Goal: Task Accomplishment & Management: Complete application form

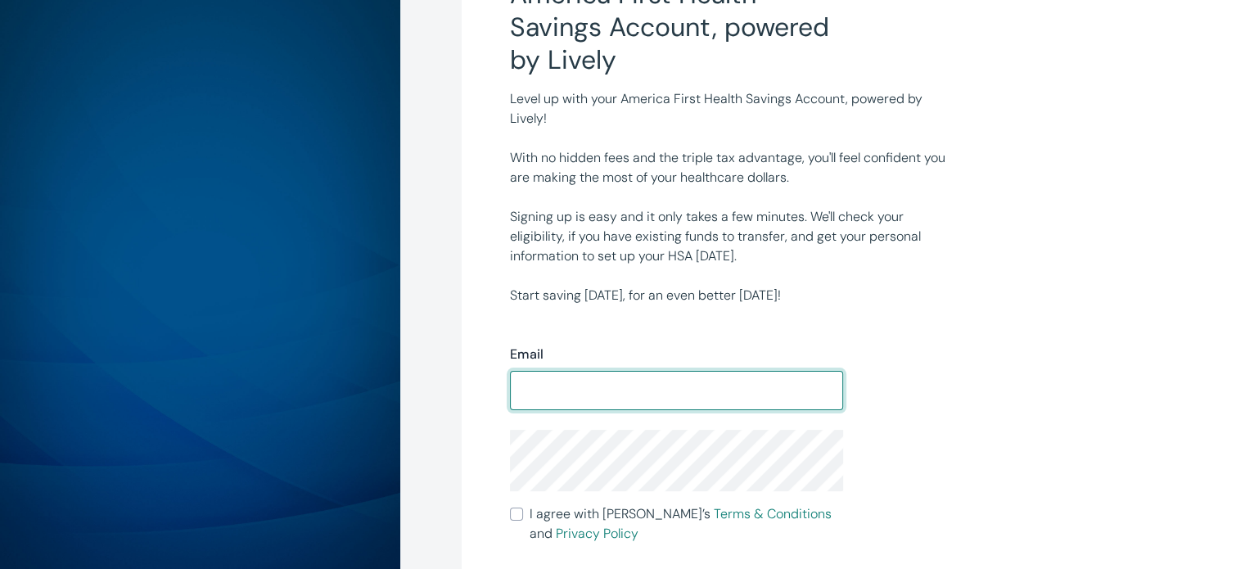
scroll to position [164, 0]
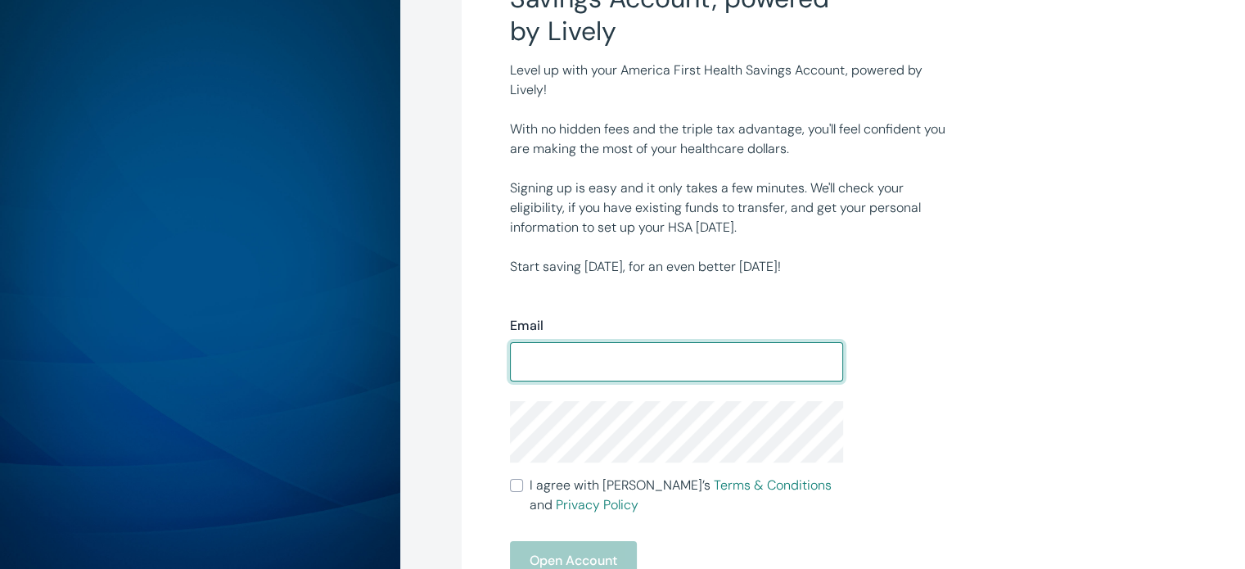
click at [617, 350] on input "Email" at bounding box center [676, 362] width 333 height 33
type input "[EMAIL_ADDRESS][DOMAIN_NAME]"
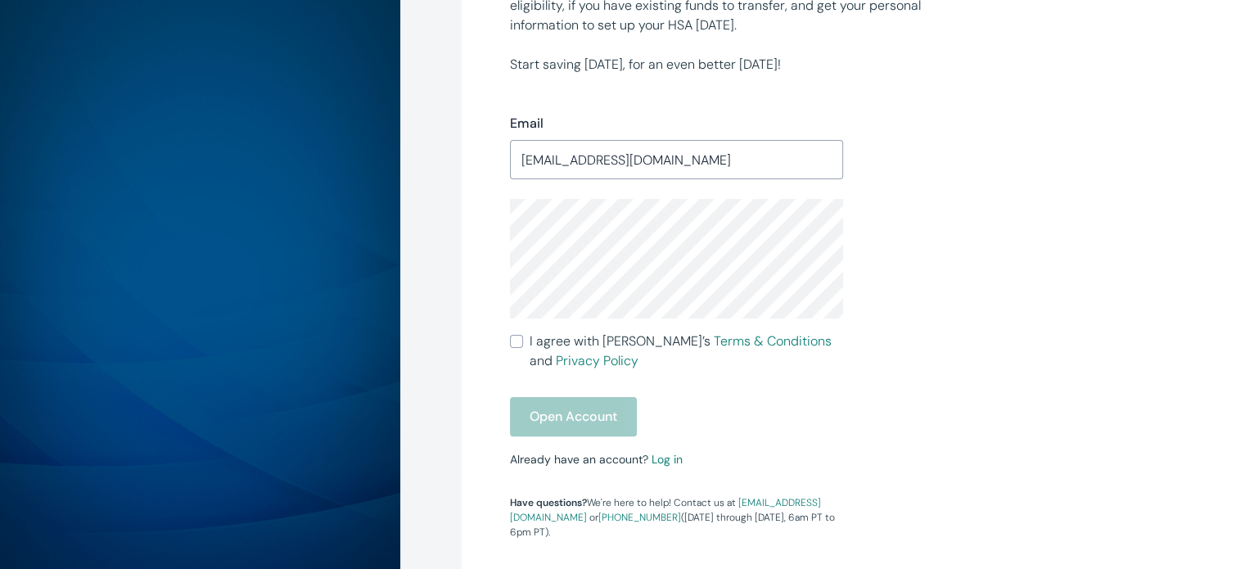
scroll to position [409, 0]
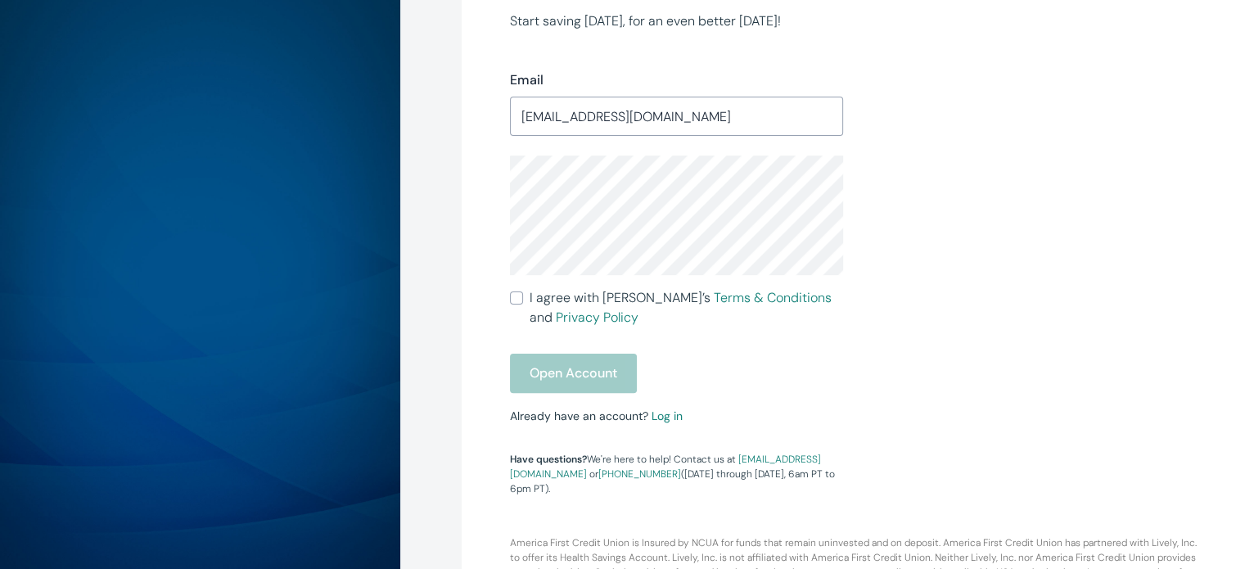
click at [511, 295] on input "I agree with Lively’s Terms & Conditions and Privacy Policy" at bounding box center [516, 297] width 13 height 13
checkbox input "true"
click at [553, 376] on button "Open Account" at bounding box center [573, 373] width 127 height 39
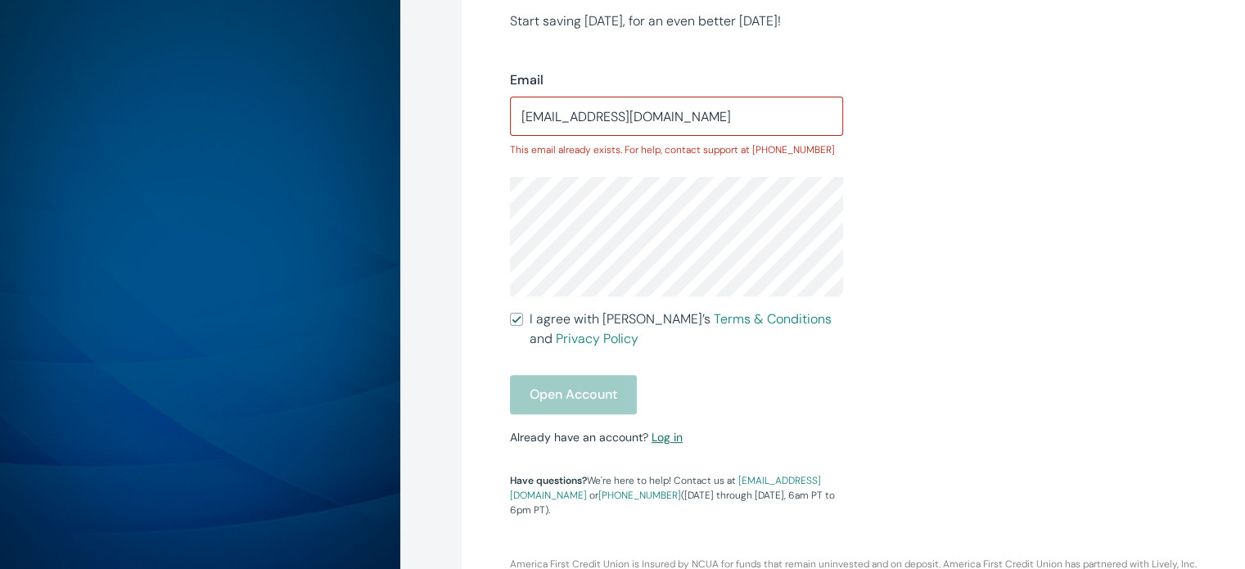
click at [665, 441] on link "Log in" at bounding box center [667, 437] width 31 height 15
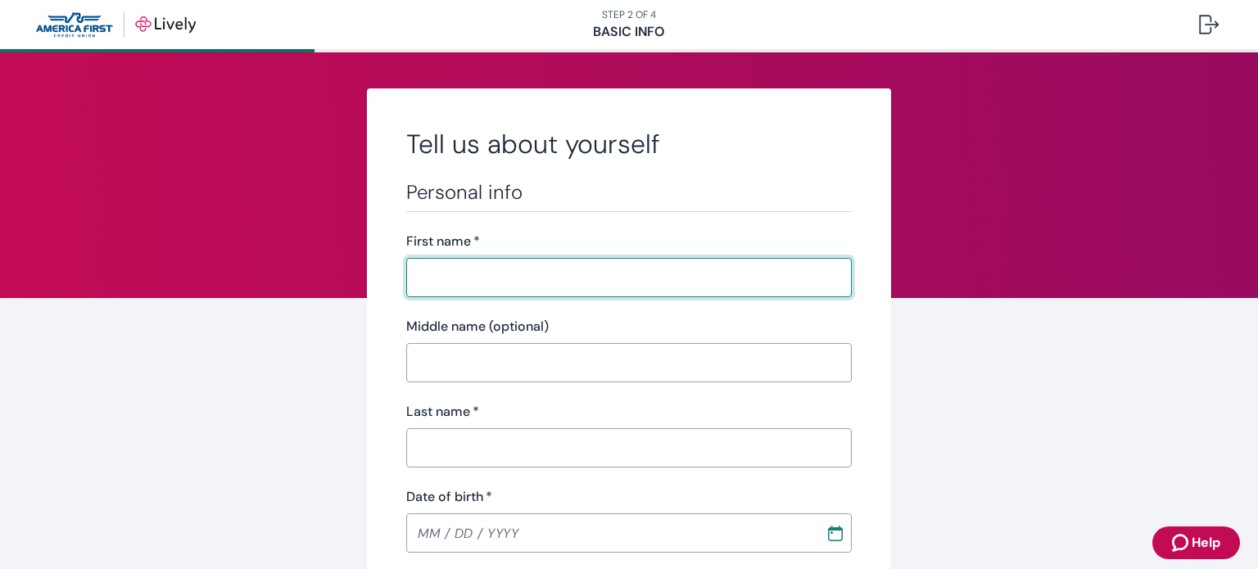
click at [491, 275] on input "First name   *" at bounding box center [628, 277] width 445 height 33
type input "[PERSON_NAME]"
type input "MacFarlane"
type input "[PHONE_NUMBER]"
type input "681 S BREANN DR"
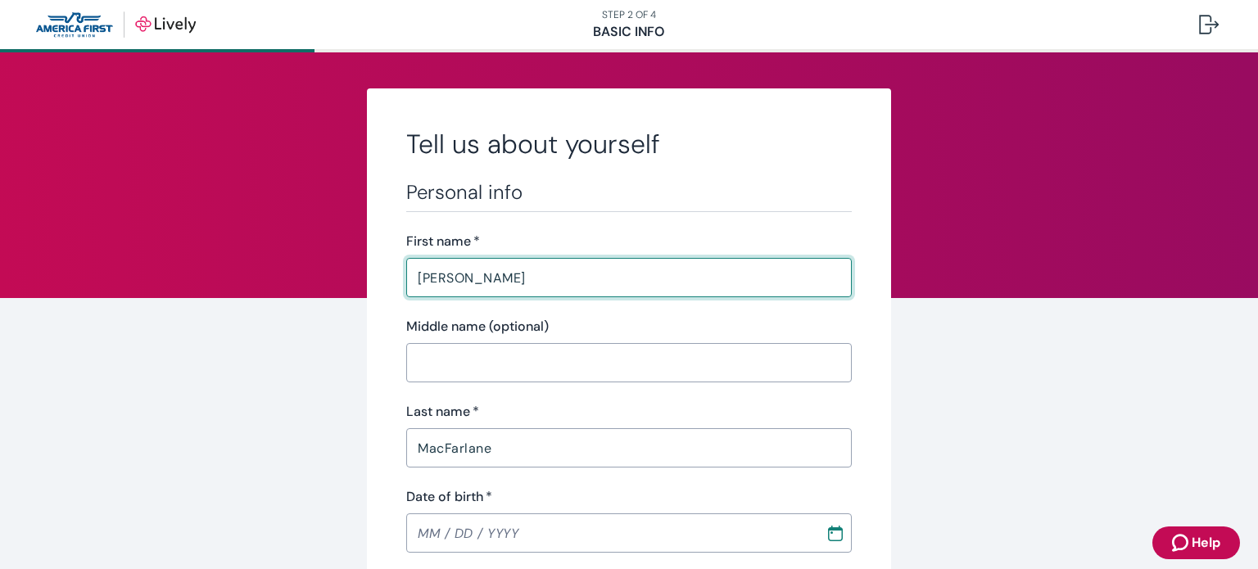
type input "[PERSON_NAME]"
type input "Utah"
type input "84738"
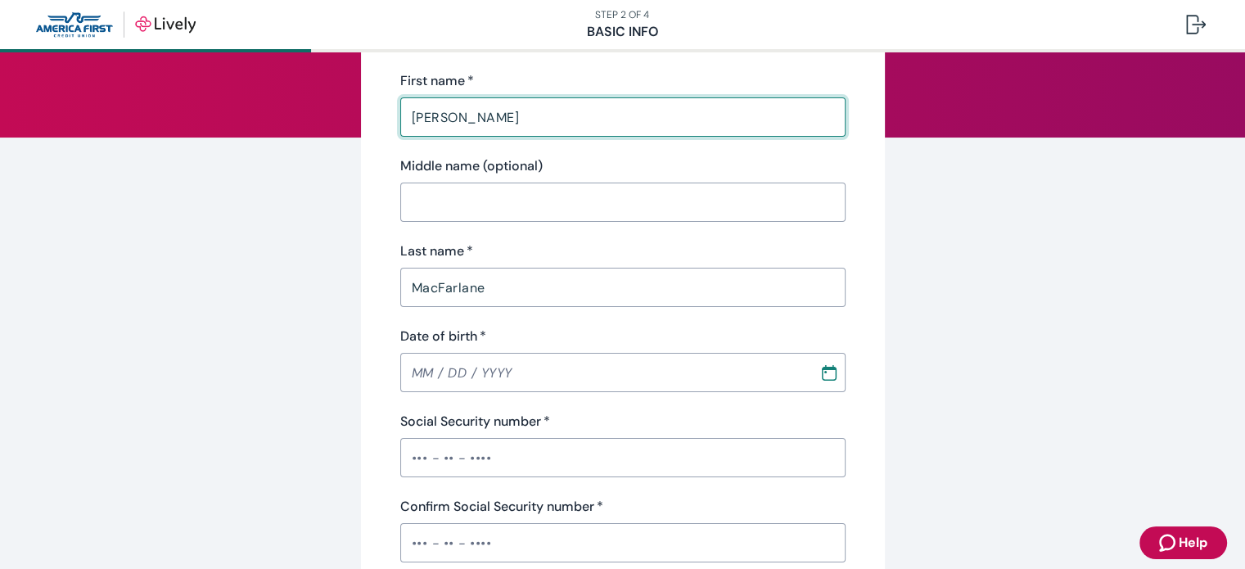
scroll to position [164, 0]
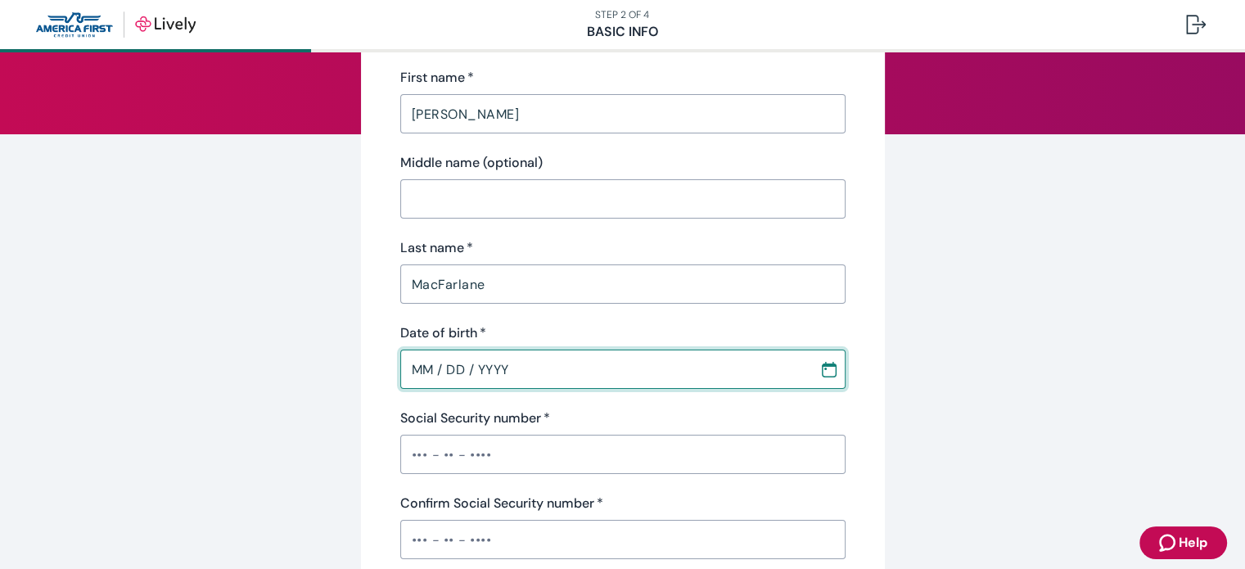
drag, startPoint x: 486, startPoint y: 382, endPoint x: 473, endPoint y: 363, distance: 23.6
click at [486, 378] on input "MM / DD / YYYY" at bounding box center [604, 369] width 408 height 33
click at [603, 369] on input "MM / DD / YYYY" at bounding box center [604, 369] width 408 height 33
click at [417, 373] on input "MM / DD / YYYY" at bounding box center [604, 369] width 408 height 33
click at [400, 371] on input "MM / DD / YYYY" at bounding box center [604, 369] width 408 height 33
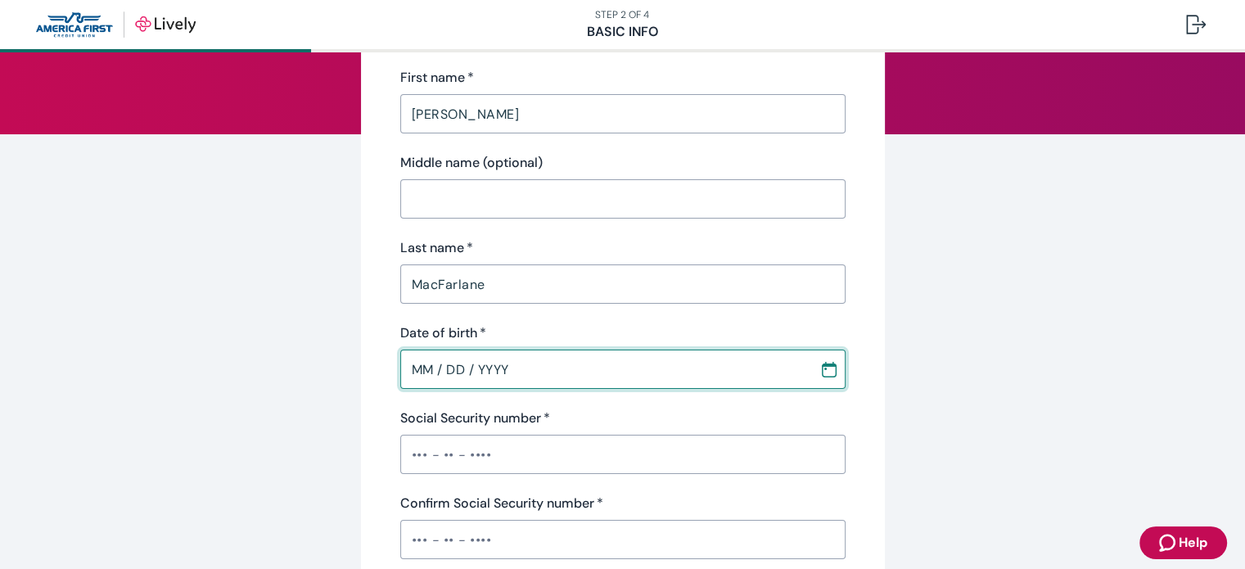
click at [557, 377] on input "MM / DD / YYYY" at bounding box center [604, 369] width 408 height 33
click at [409, 368] on input "MM / DD / YYYY" at bounding box center [604, 369] width 408 height 33
type input "MM / DD / YYYY"
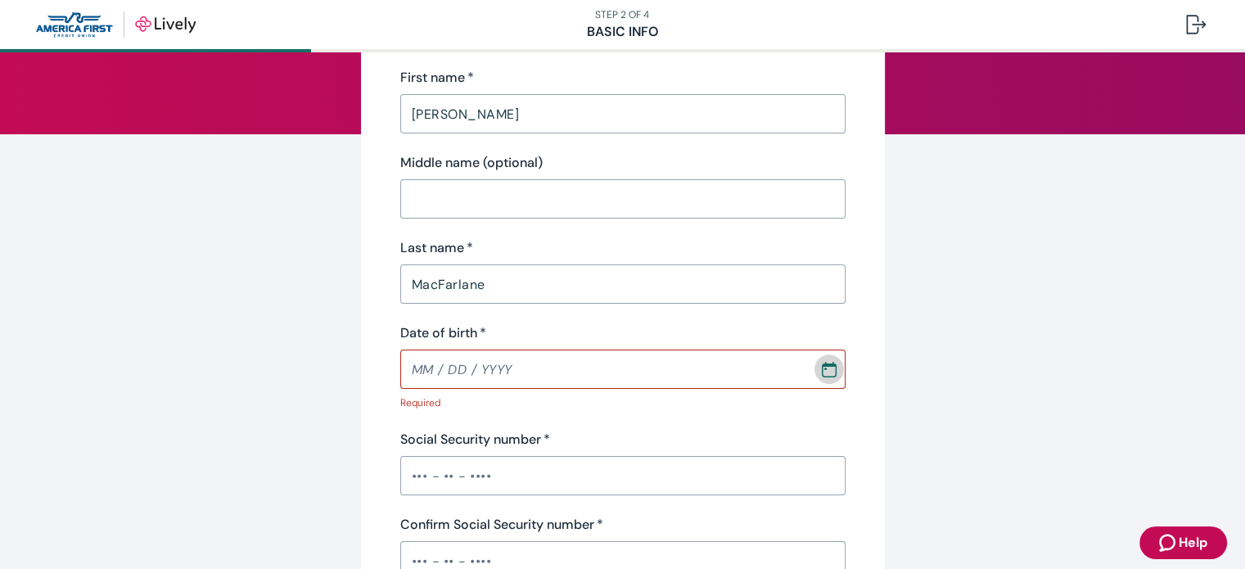
click at [821, 366] on icon "Calendar" at bounding box center [829, 369] width 16 height 16
click at [667, 97] on icon "calendar view is open, switch to year view" at bounding box center [656, 100] width 22 height 22
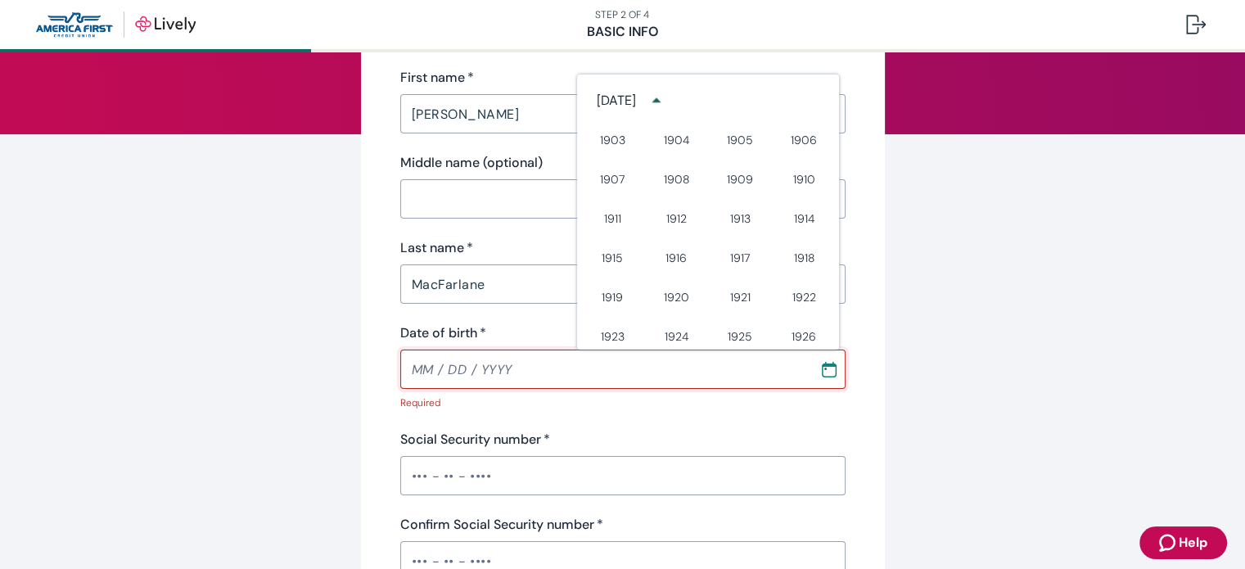
scroll to position [832, 0]
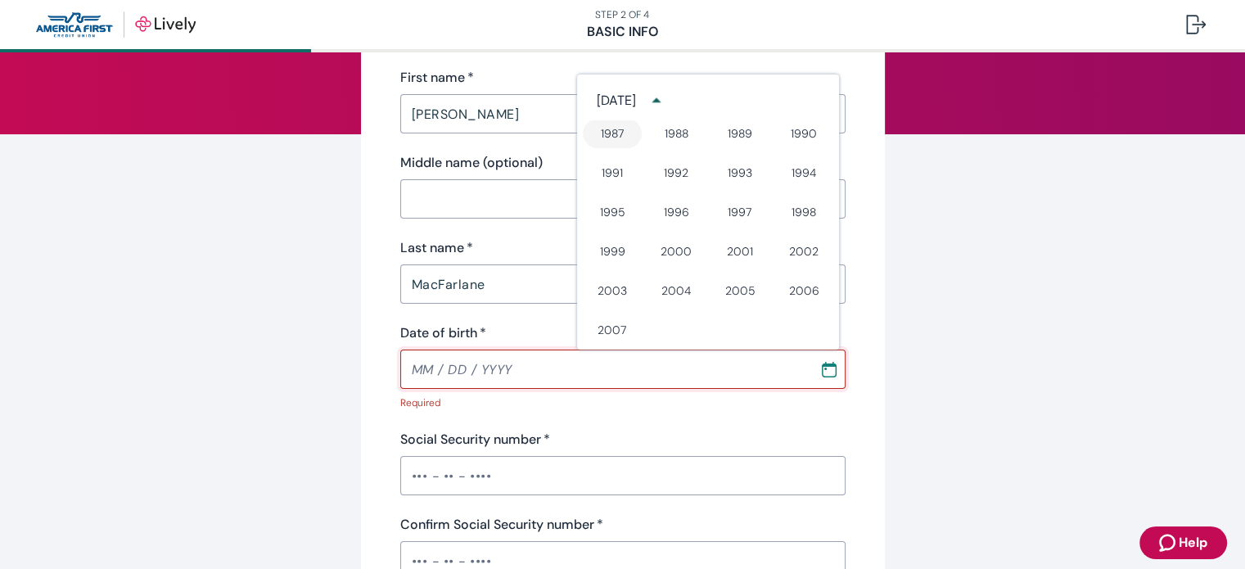
click at [617, 133] on button "1987" at bounding box center [612, 133] width 59 height 29
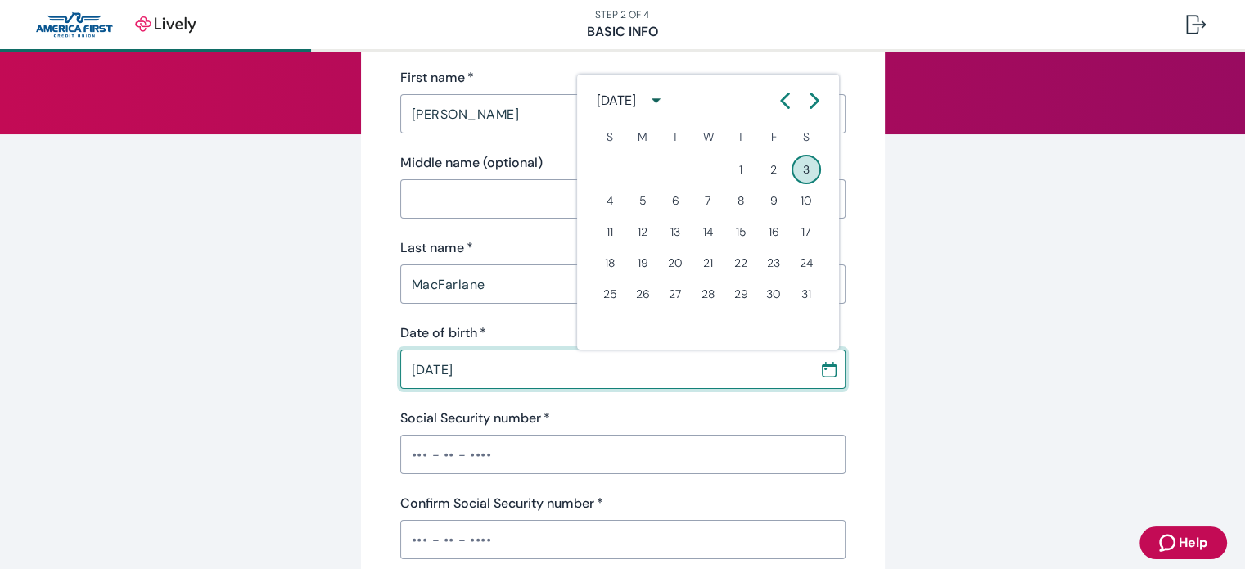
click at [779, 97] on icon "Calendar left arrow" at bounding box center [785, 101] width 16 height 16
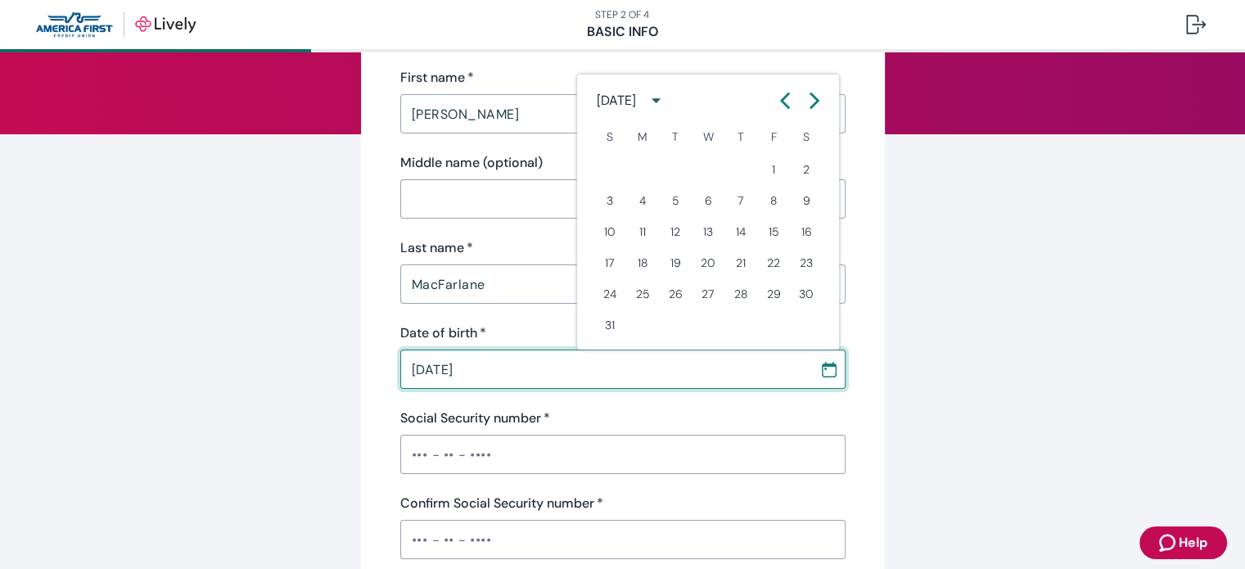
click at [779, 97] on icon "Calendar left arrow" at bounding box center [785, 101] width 16 height 16
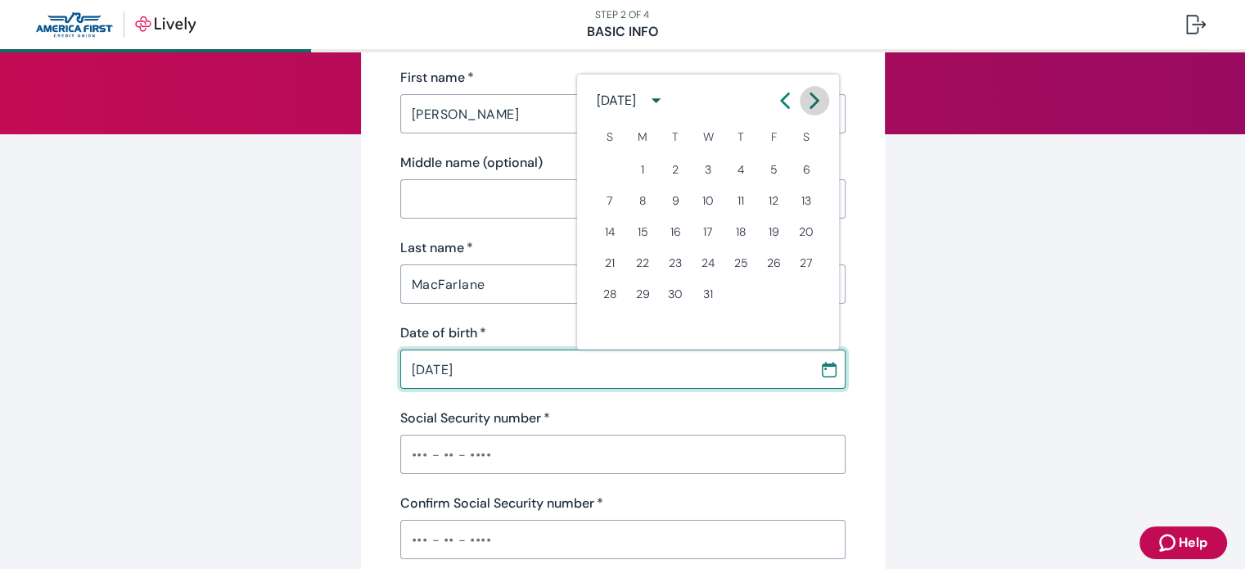
click at [809, 103] on icon "Calendar right arrow" at bounding box center [814, 101] width 16 height 16
click at [717, 203] on button "7" at bounding box center [707, 200] width 29 height 29
type input "01 / 07 / 1987"
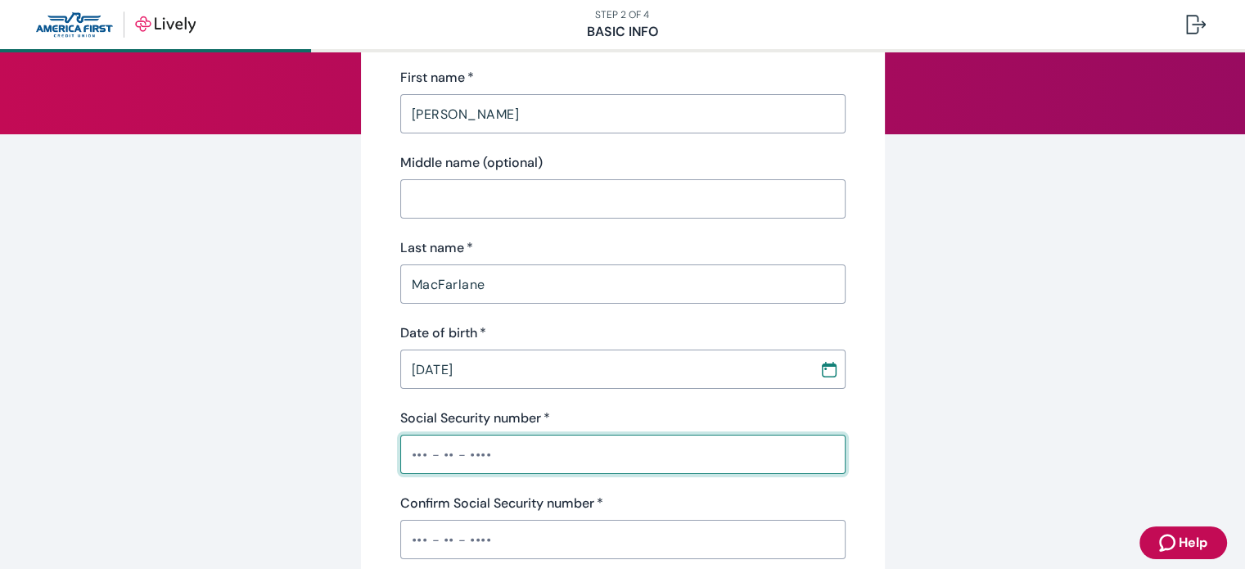
click at [594, 451] on input "Social Security number   *" at bounding box center [622, 454] width 445 height 33
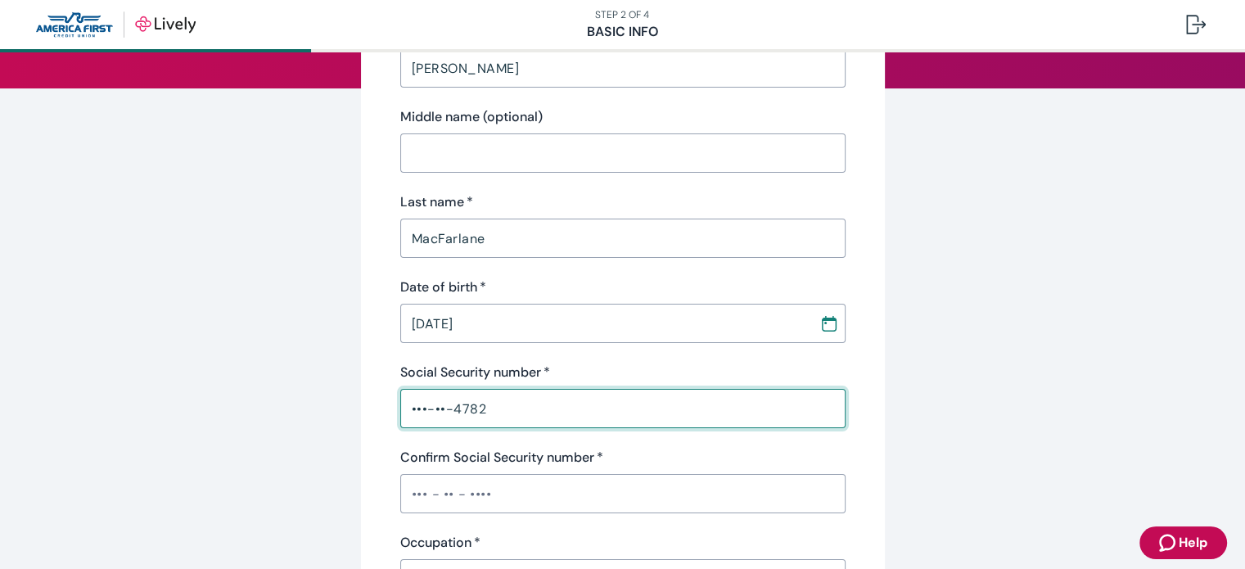
scroll to position [246, 0]
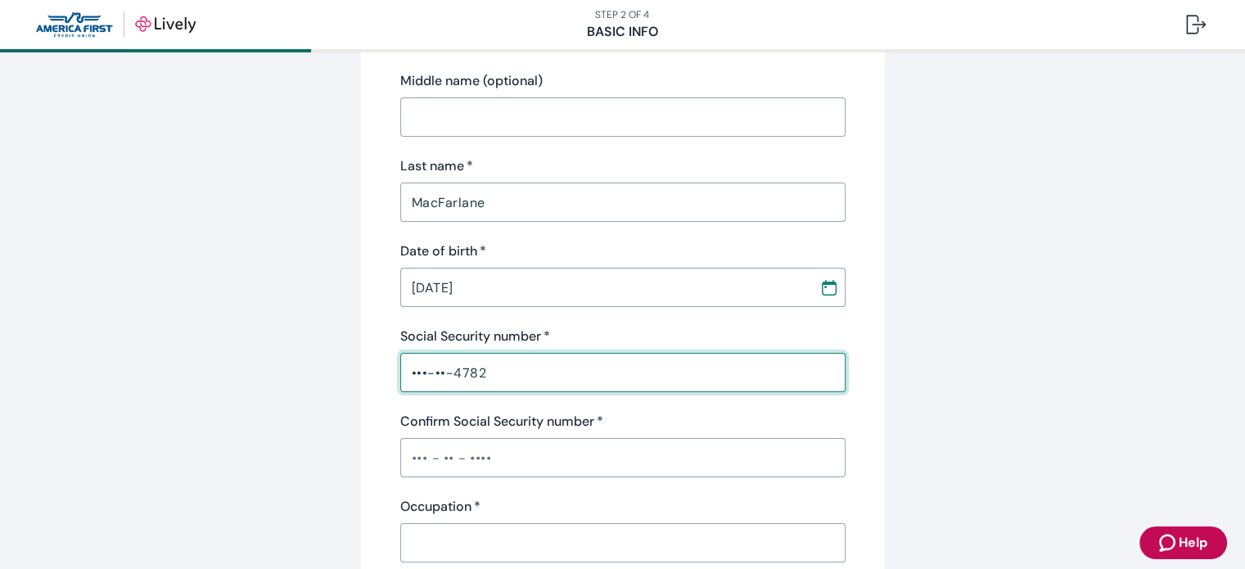
type input "•••-••-4782"
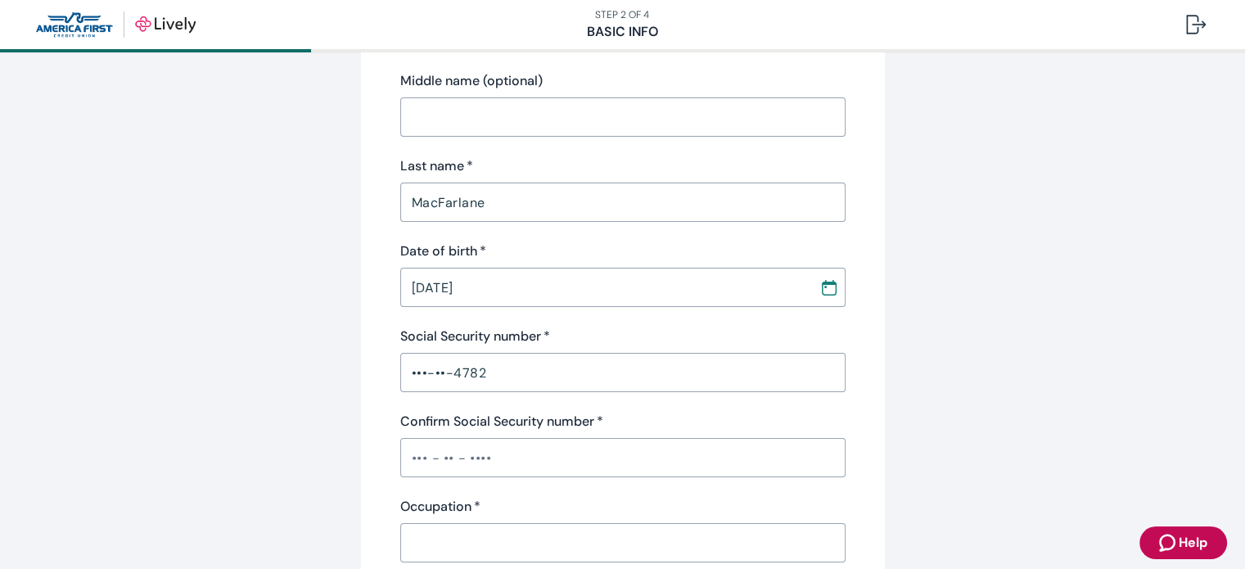
click at [517, 435] on div "Confirm Social Security number   * ​" at bounding box center [622, 444] width 445 height 65
click at [518, 460] on input "Confirm Social Security number   *" at bounding box center [622, 457] width 445 height 33
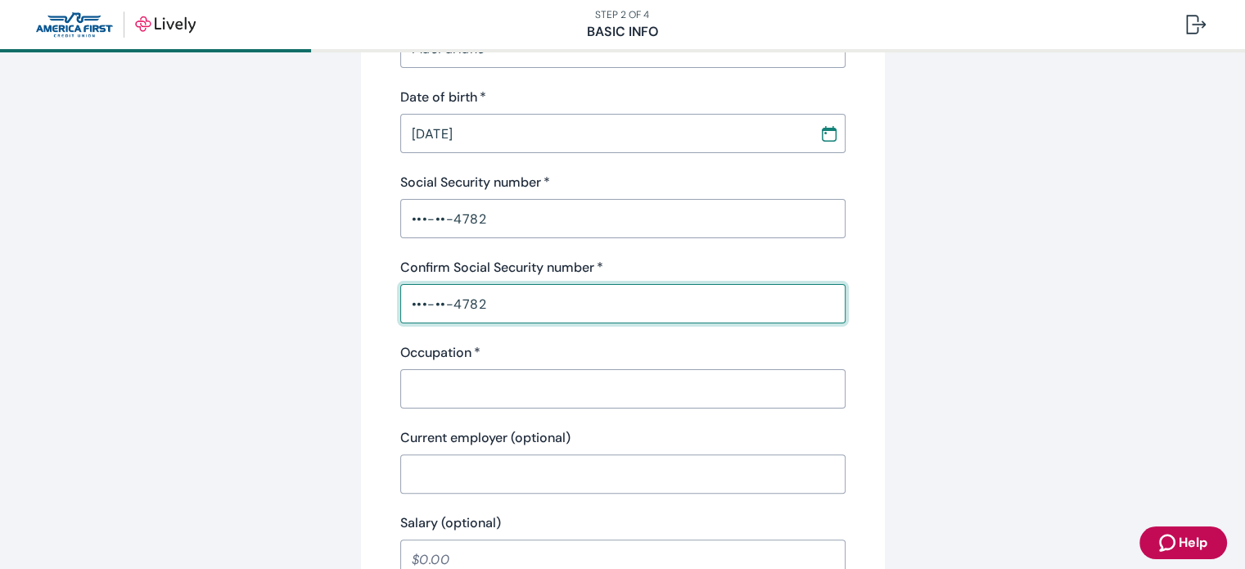
scroll to position [409, 0]
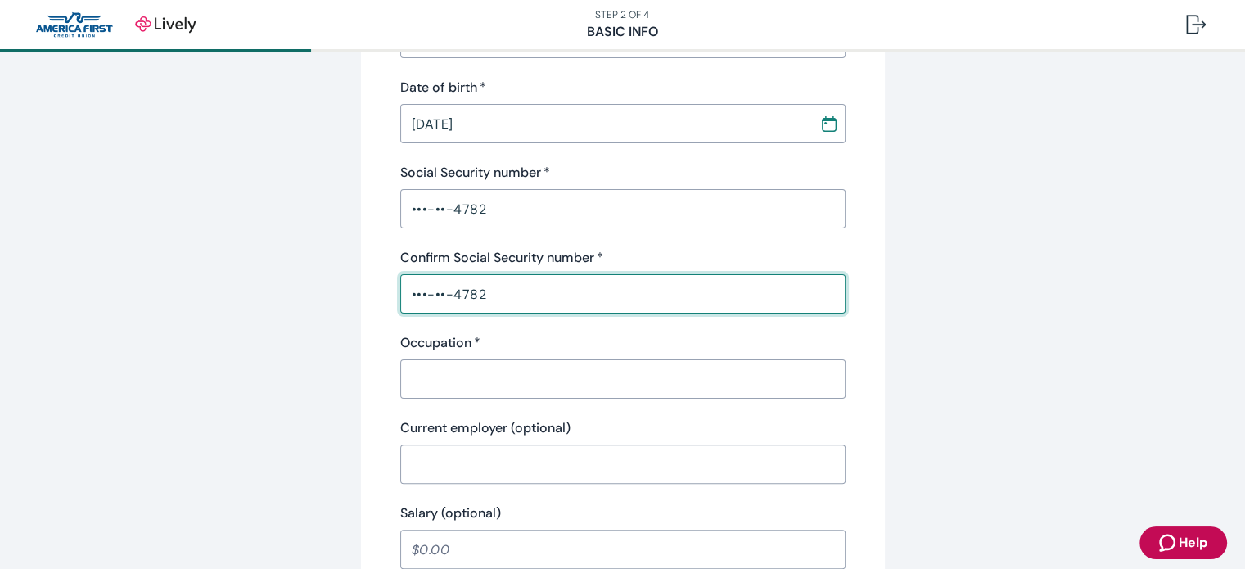
type input "•••-••-4782"
click at [527, 376] on input "Occupation   *" at bounding box center [622, 379] width 445 height 33
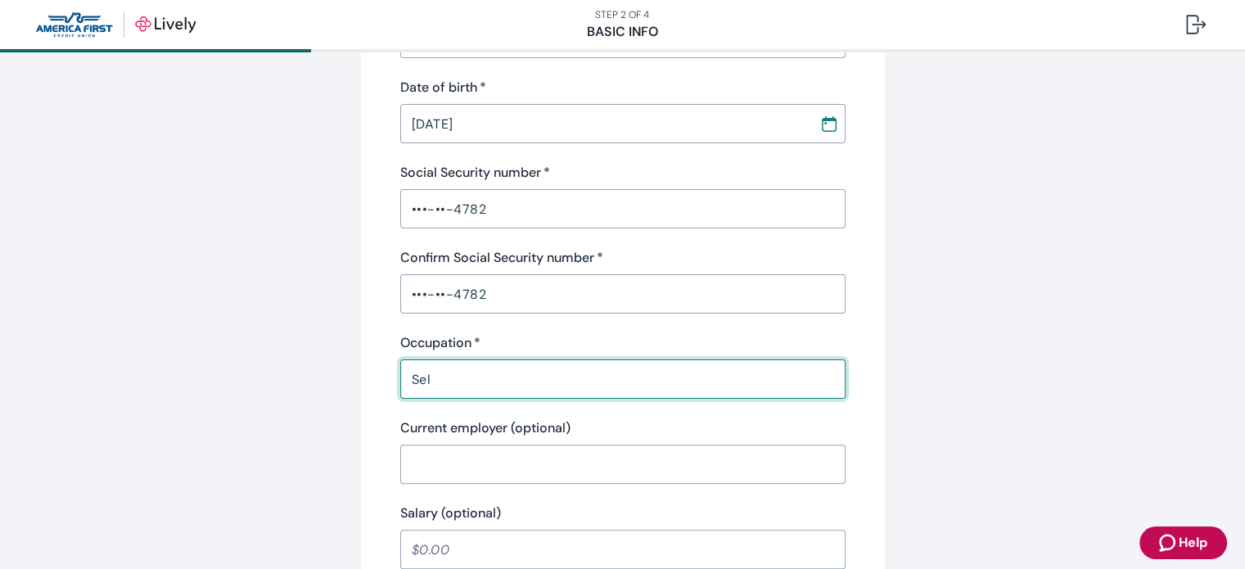
type input "Self"
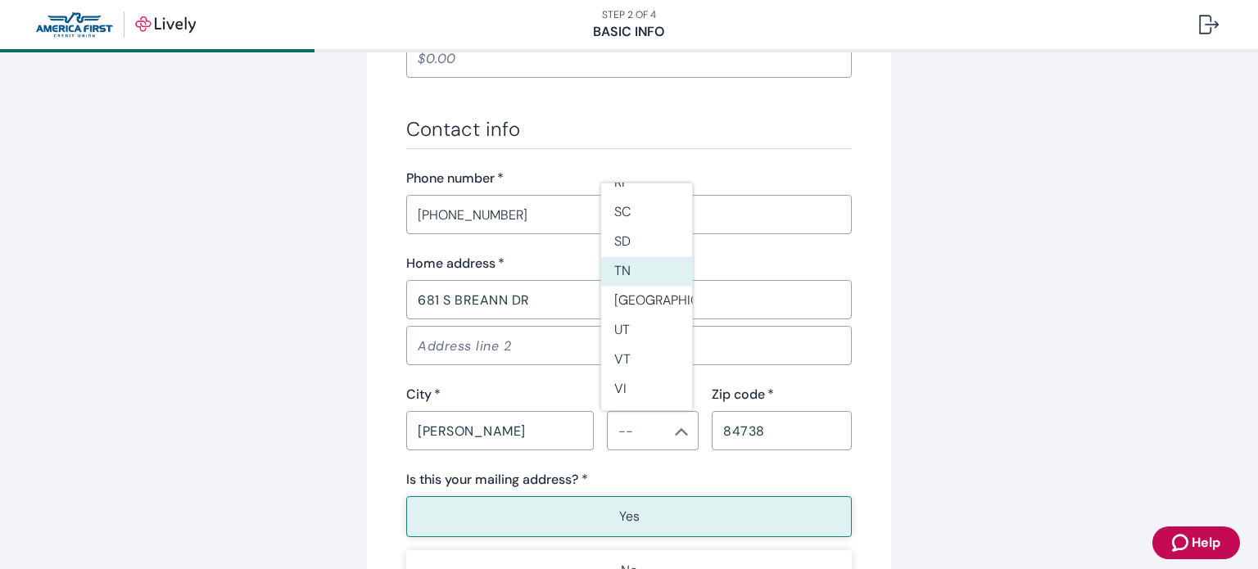
scroll to position [1392, 0]
click at [639, 323] on li "UT" at bounding box center [647, 314] width 92 height 29
type input "UT"
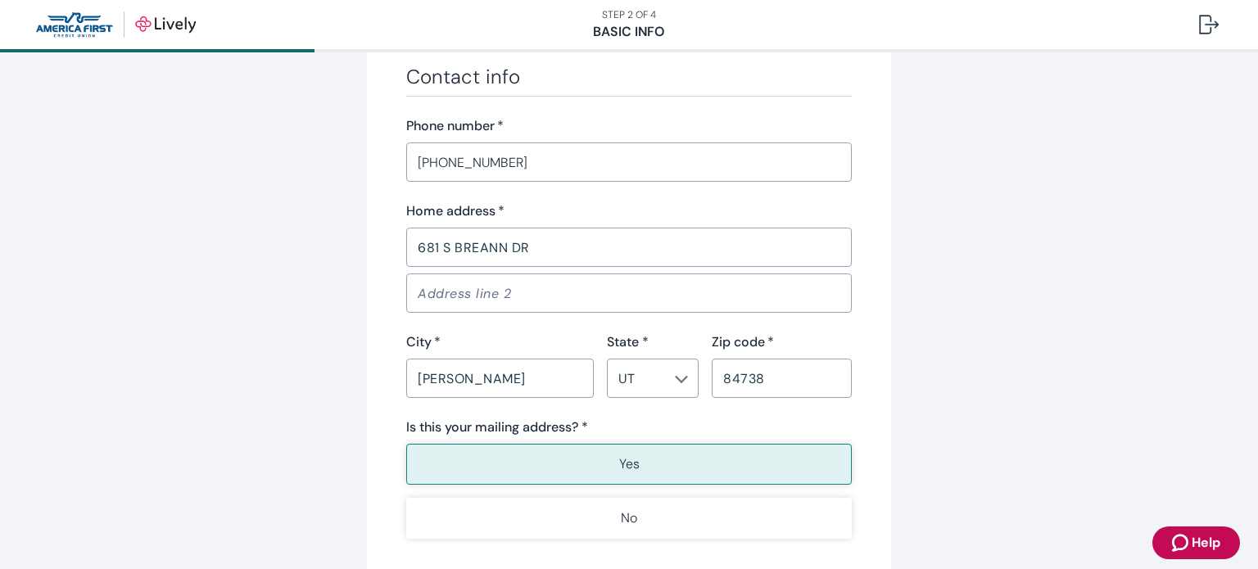
scroll to position [982, 0]
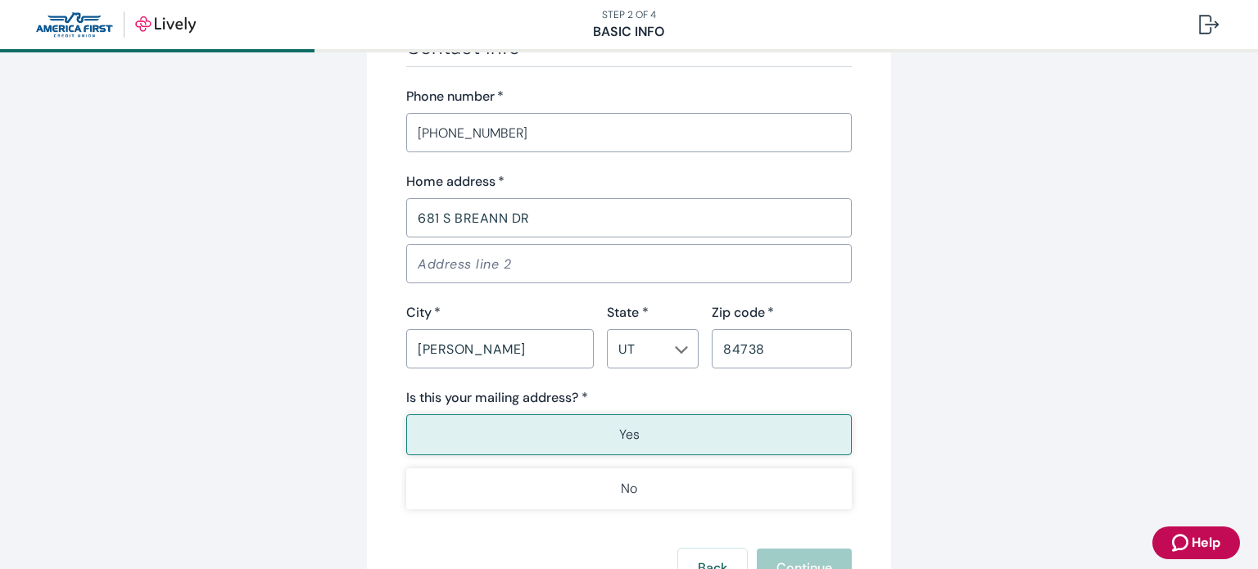
type input "Self"
click at [517, 435] on button "Yes" at bounding box center [628, 434] width 445 height 41
click at [517, 425] on button "Yes" at bounding box center [628, 434] width 445 height 41
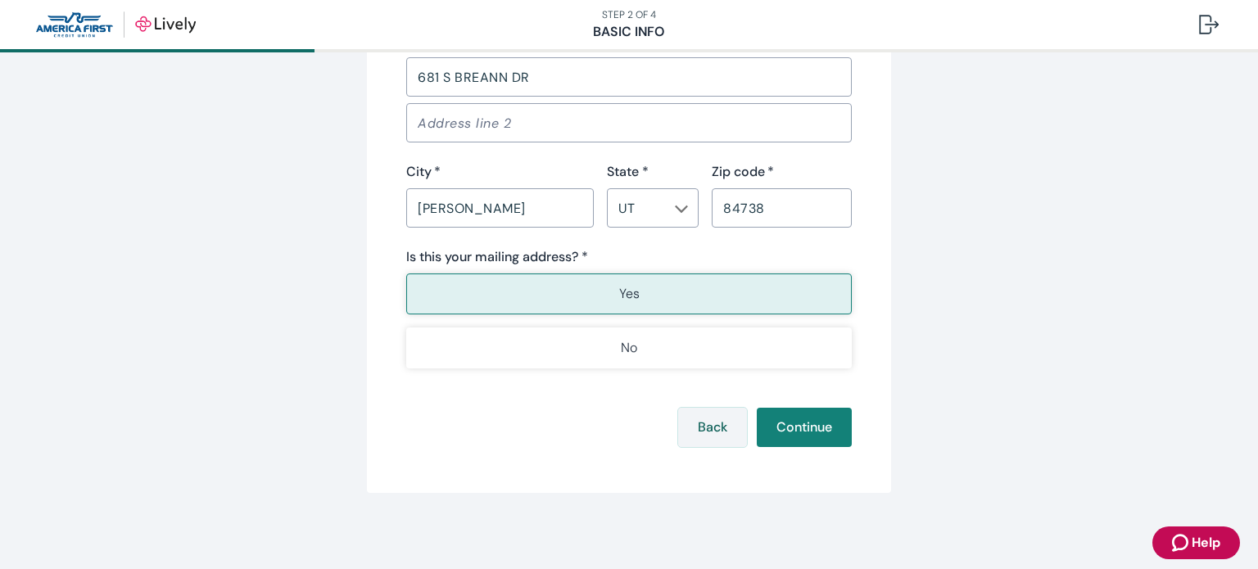
scroll to position [1124, 0]
click at [812, 432] on button "Continue" at bounding box center [804, 426] width 95 height 39
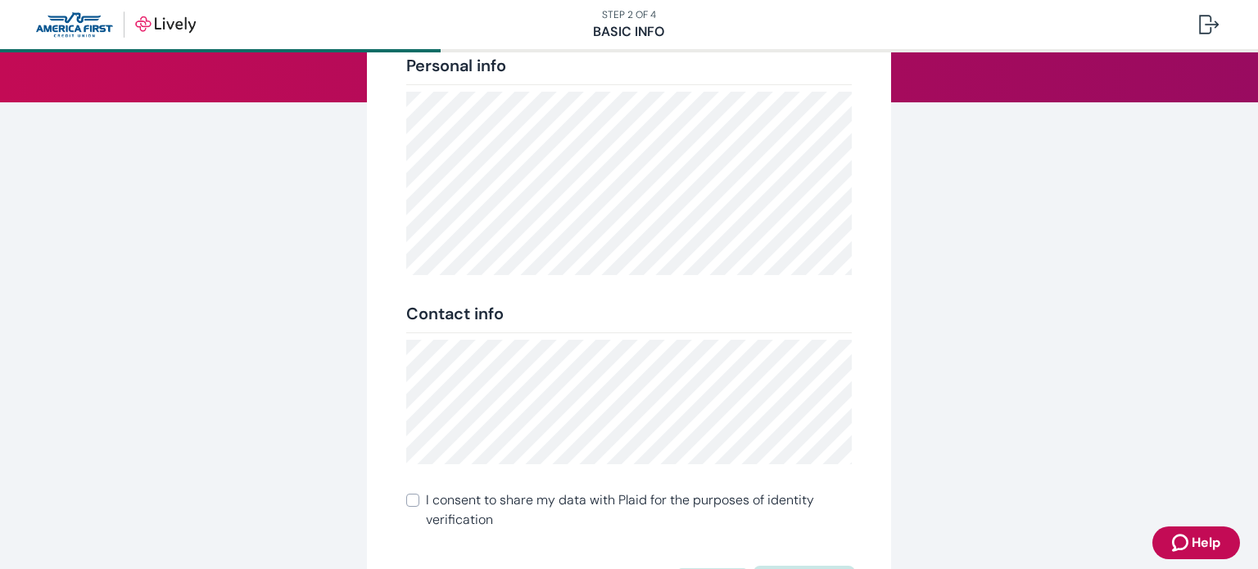
scroll to position [278, 0]
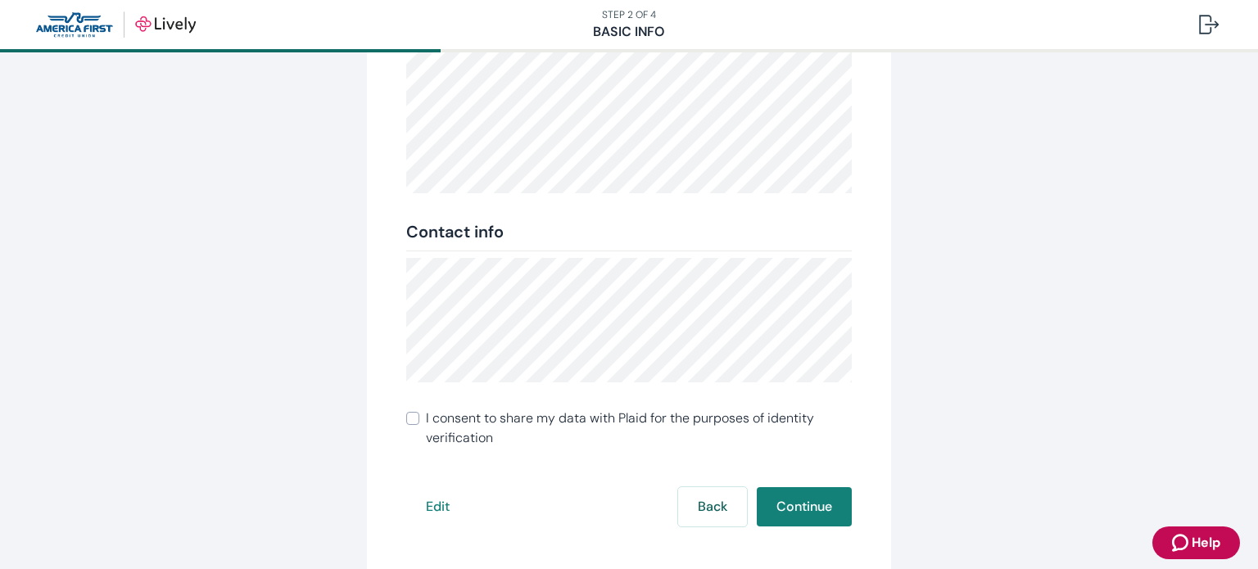
click at [409, 422] on input "I consent to share my data with Plaid for the purposes of identity verification" at bounding box center [412, 418] width 13 height 13
checkbox input "true"
click at [783, 503] on button "Continue" at bounding box center [804, 506] width 95 height 39
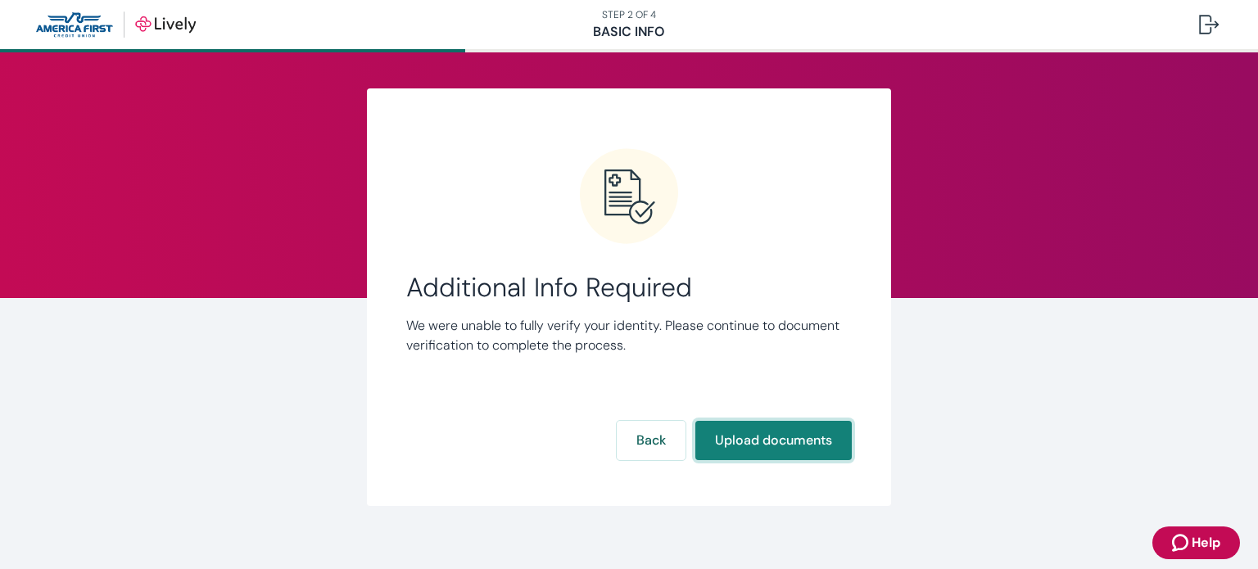
click at [795, 449] on button "Upload documents" at bounding box center [773, 440] width 156 height 39
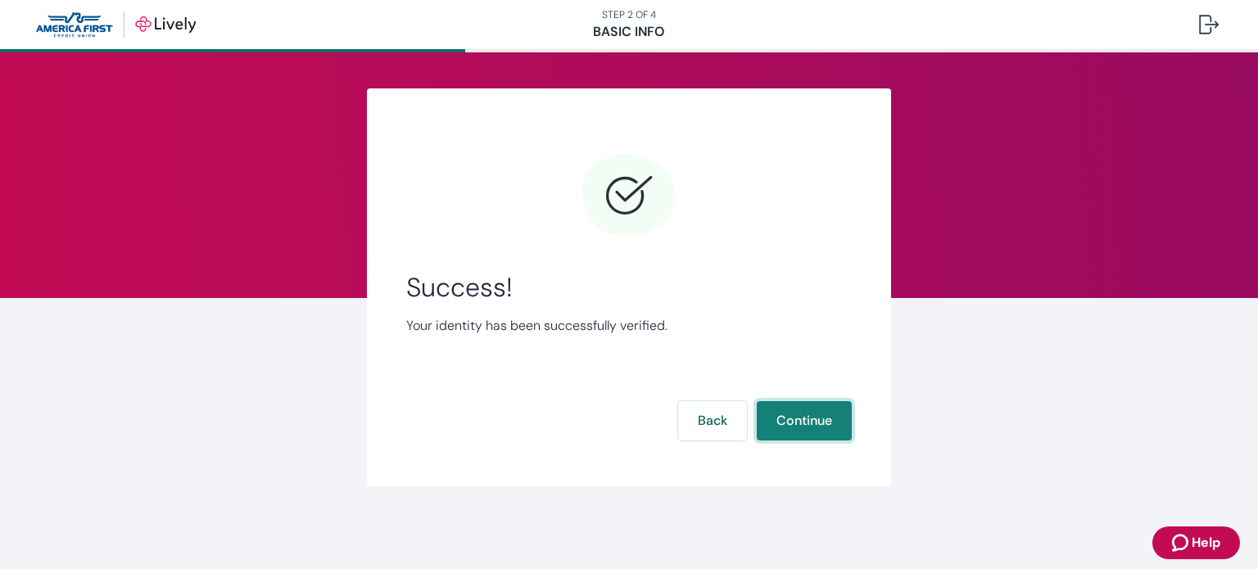
click at [818, 421] on button "Continue" at bounding box center [804, 420] width 95 height 39
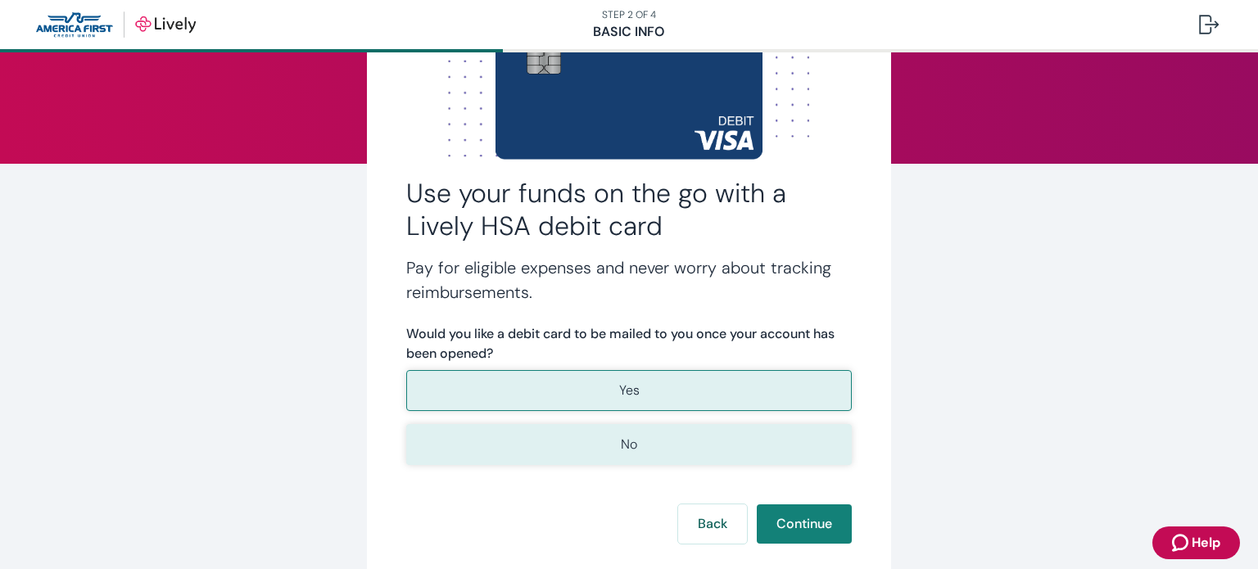
scroll to position [164, 0]
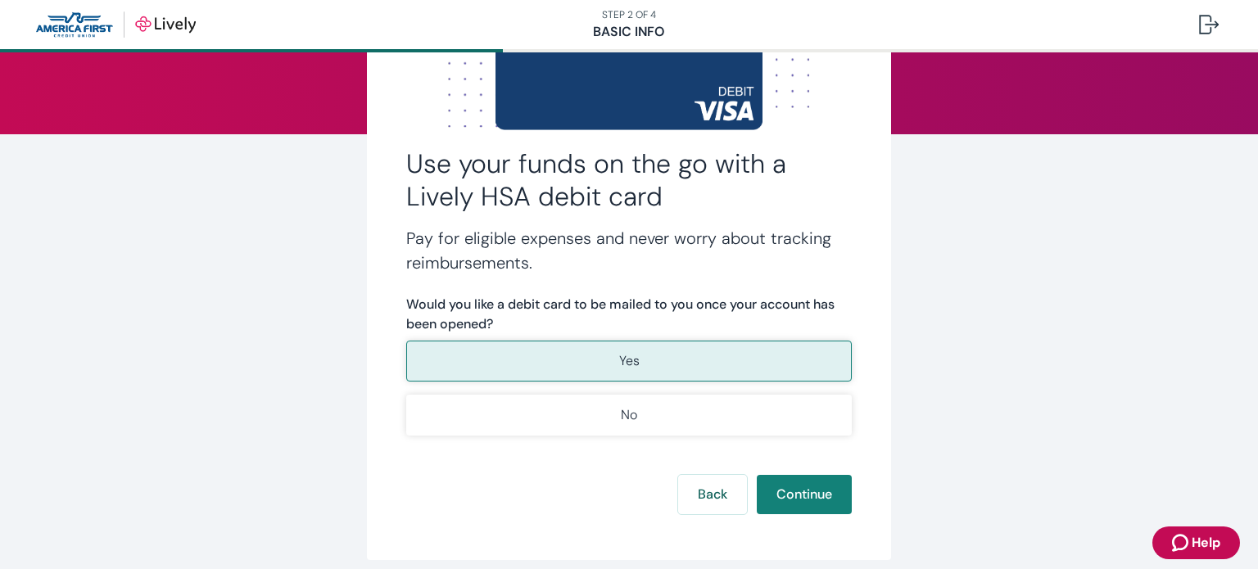
click at [684, 359] on button "Yes" at bounding box center [628, 361] width 445 height 41
click at [779, 495] on button "Continue" at bounding box center [804, 494] width 95 height 39
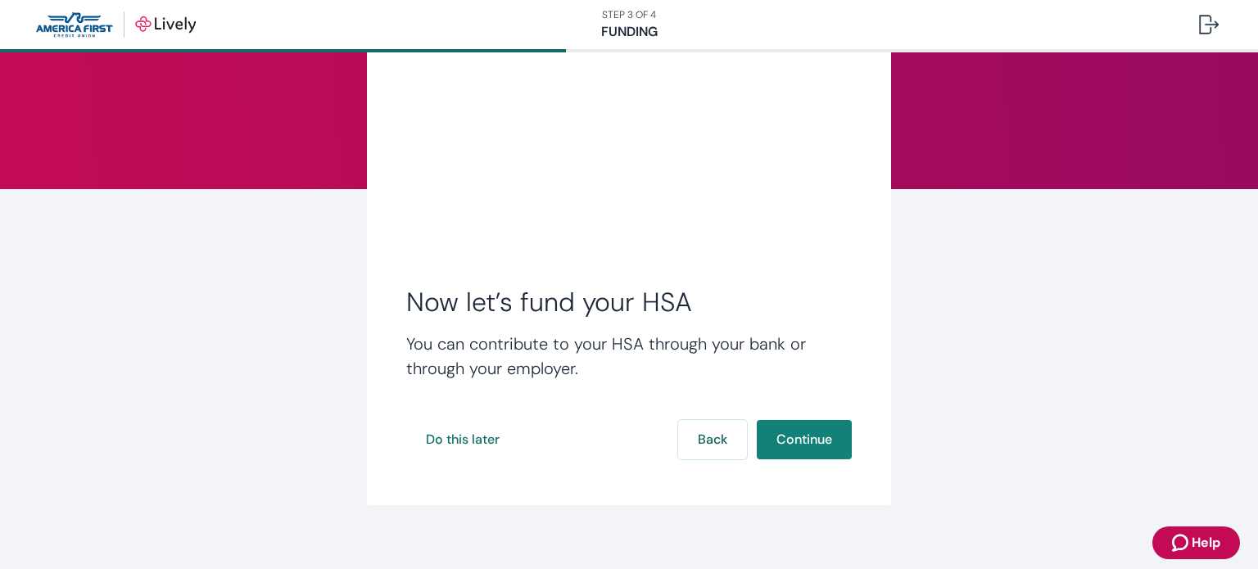
scroll to position [124, 0]
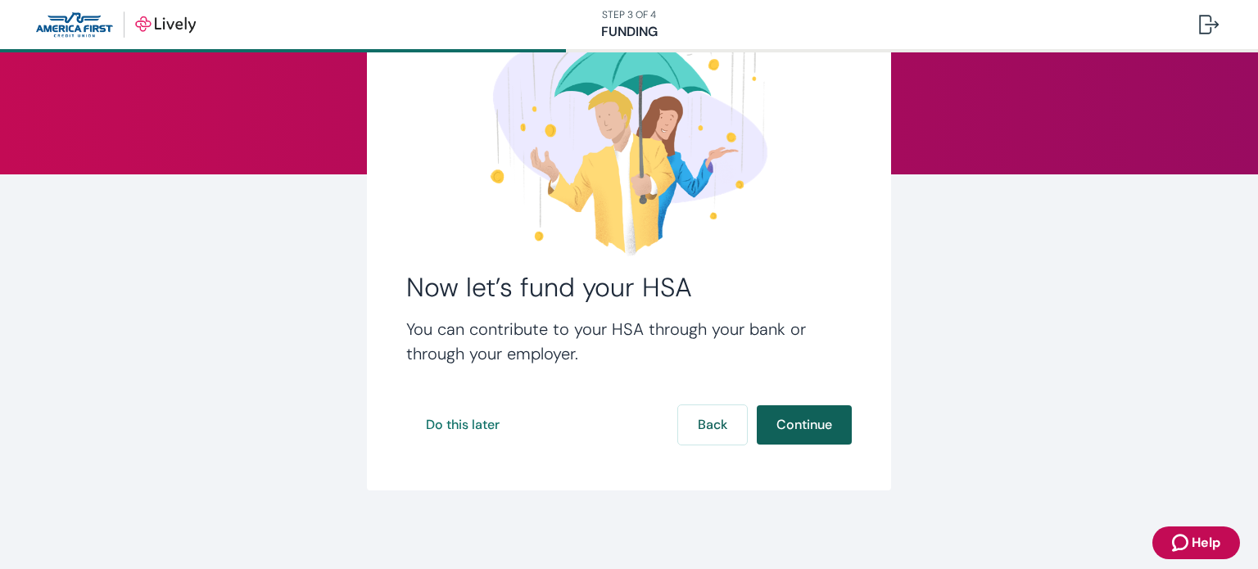
click at [779, 424] on button "Continue" at bounding box center [804, 424] width 95 height 39
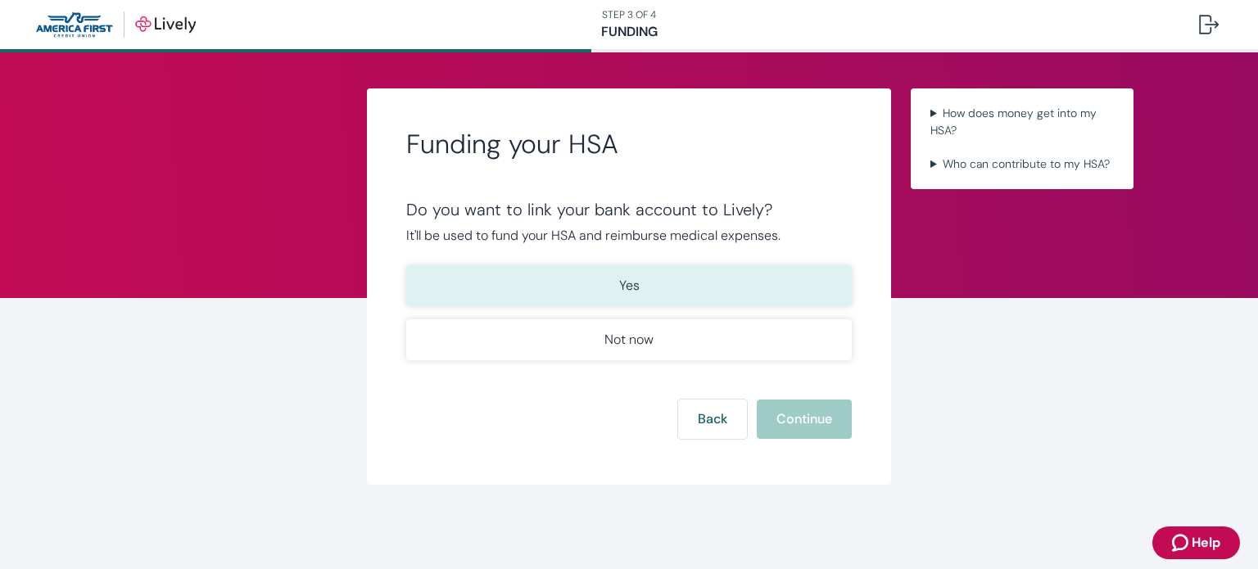
click at [712, 284] on button "Yes" at bounding box center [628, 285] width 445 height 41
click at [804, 414] on button "Continue" at bounding box center [804, 419] width 95 height 39
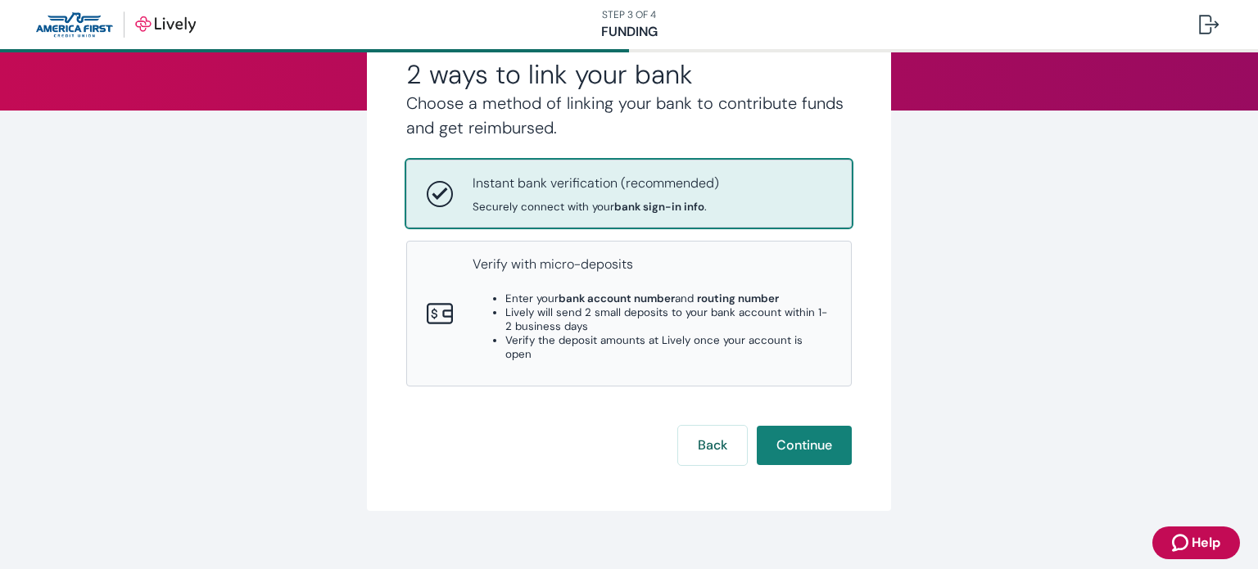
scroll to position [195, 0]
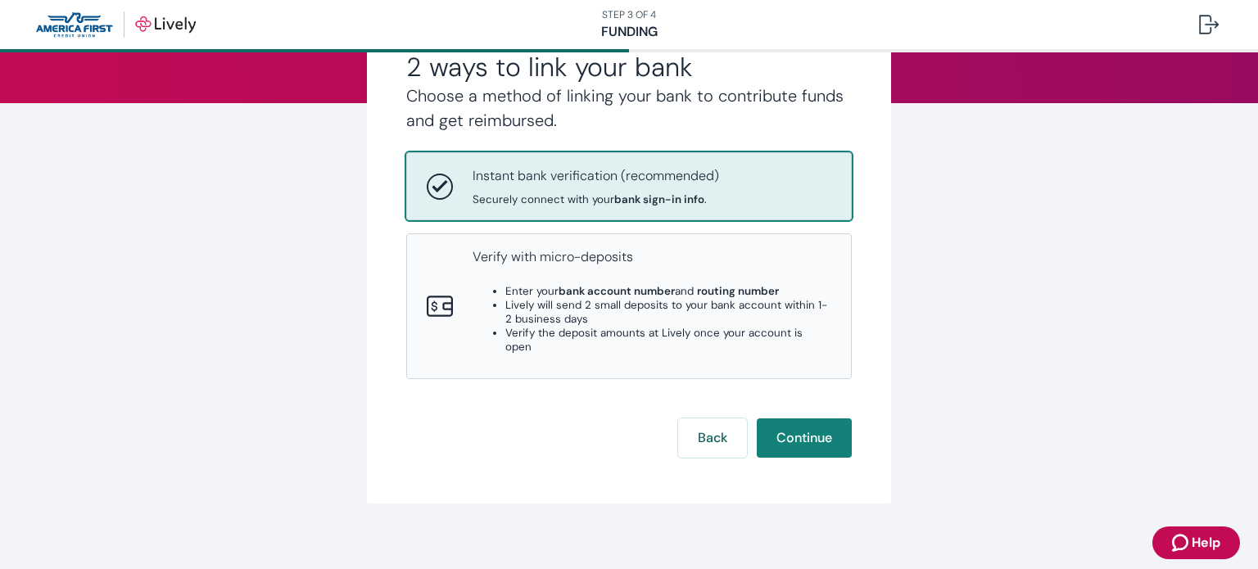
click at [796, 183] on div "Instant bank verification (recommended) Securely connect with your bank sign-in…" at bounding box center [651, 186] width 359 height 40
click at [816, 426] on button "Continue" at bounding box center [804, 437] width 95 height 39
click at [706, 433] on button "Back" at bounding box center [712, 437] width 69 height 39
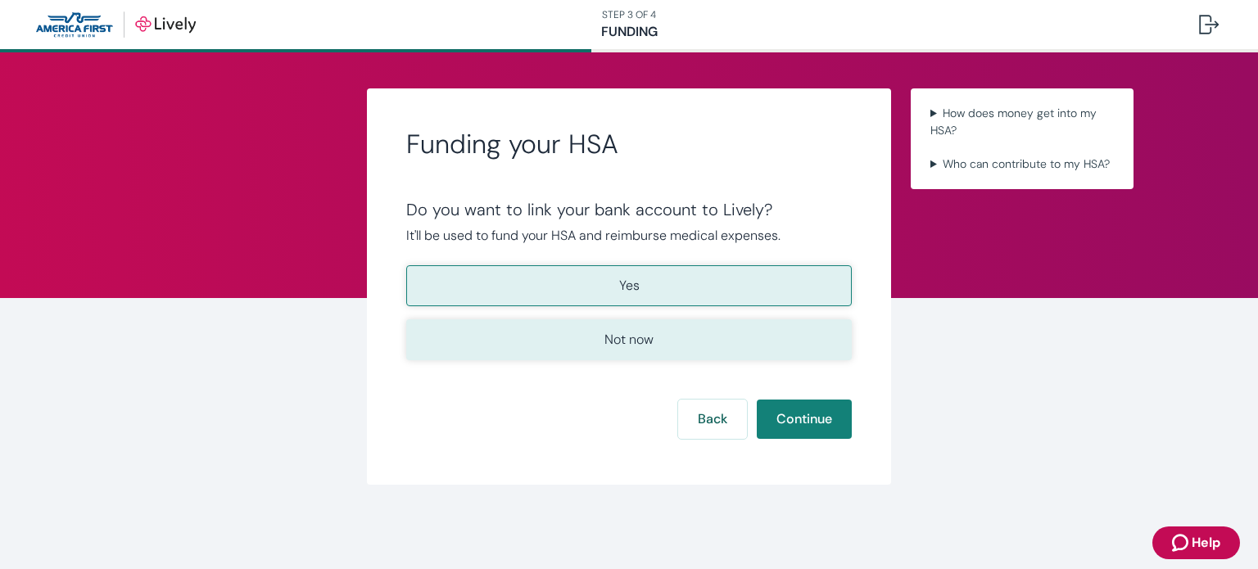
click at [720, 347] on button "Not now" at bounding box center [628, 339] width 445 height 41
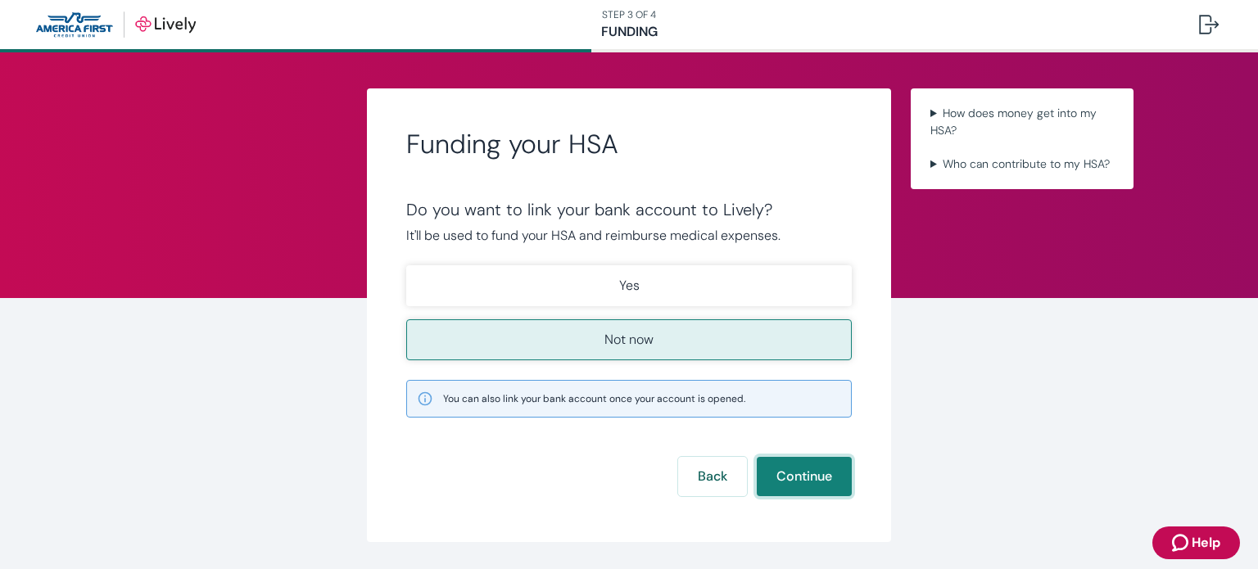
click at [776, 470] on button "Continue" at bounding box center [804, 476] width 95 height 39
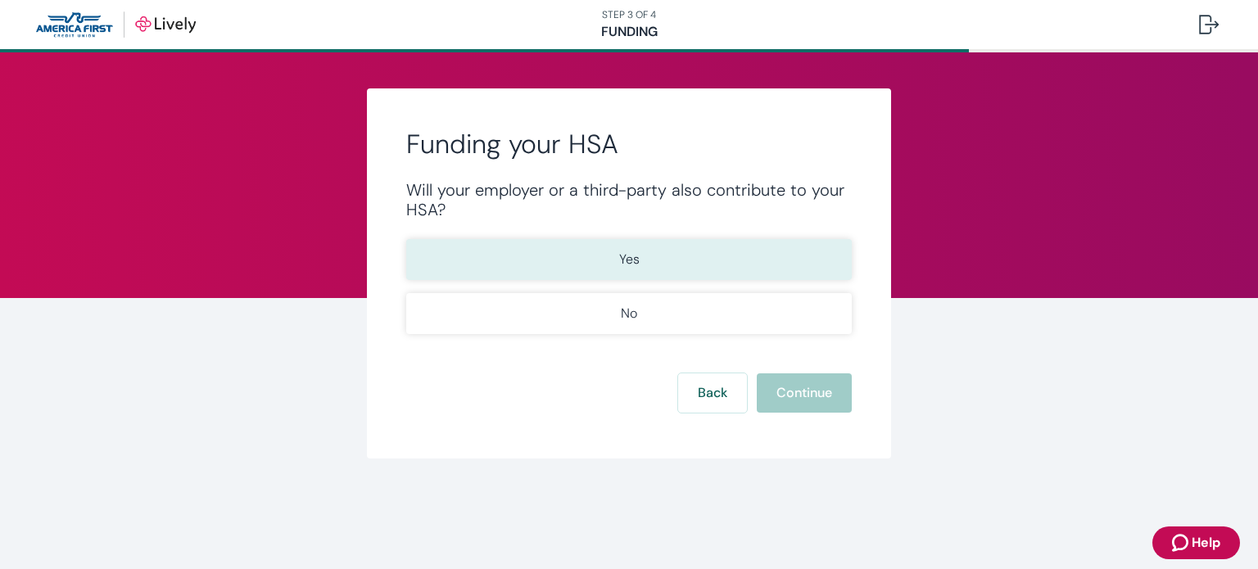
click at [744, 264] on button "Yes" at bounding box center [628, 259] width 445 height 41
click at [780, 394] on button "Continue" at bounding box center [804, 392] width 95 height 39
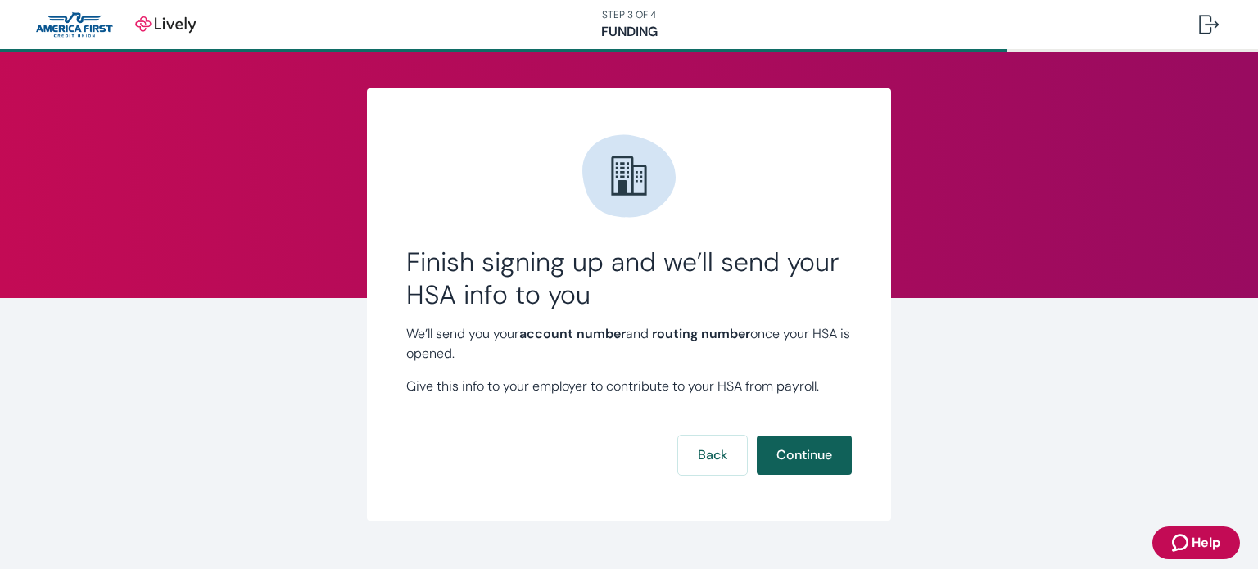
click at [797, 454] on button "Continue" at bounding box center [804, 455] width 95 height 39
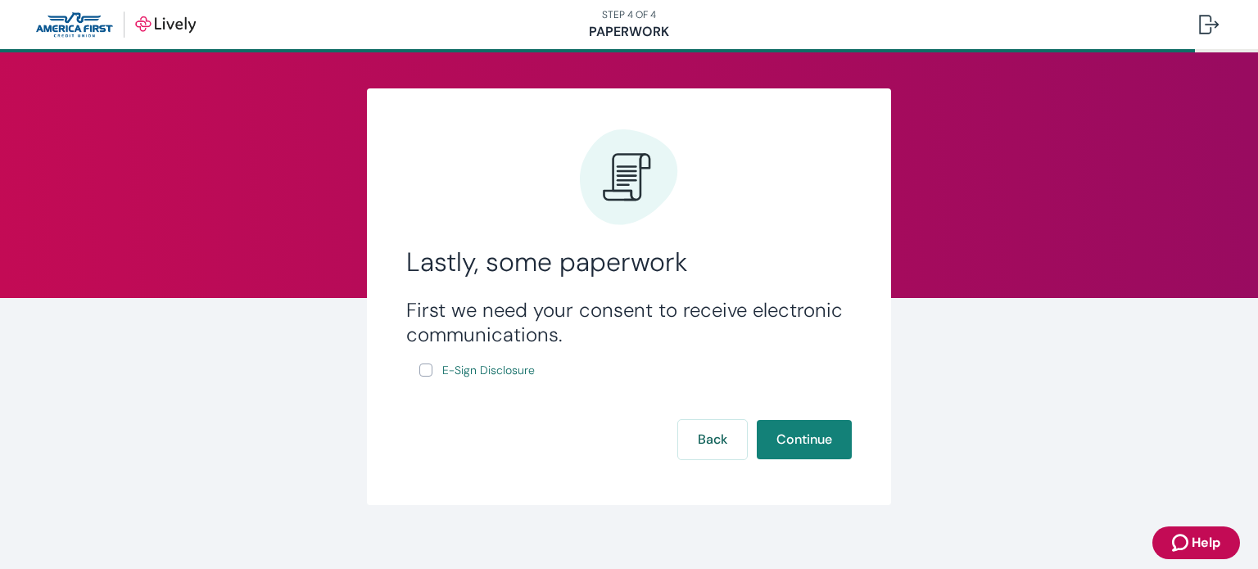
click at [421, 366] on input "E-Sign Disclosure" at bounding box center [425, 370] width 13 height 13
checkbox input "true"
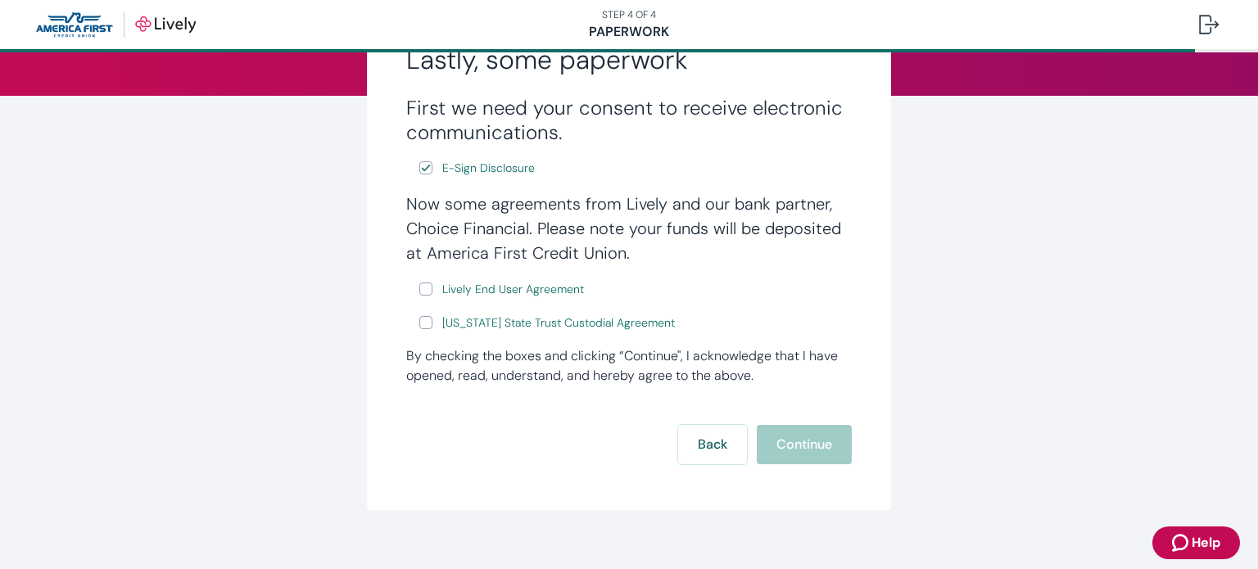
scroll to position [224, 0]
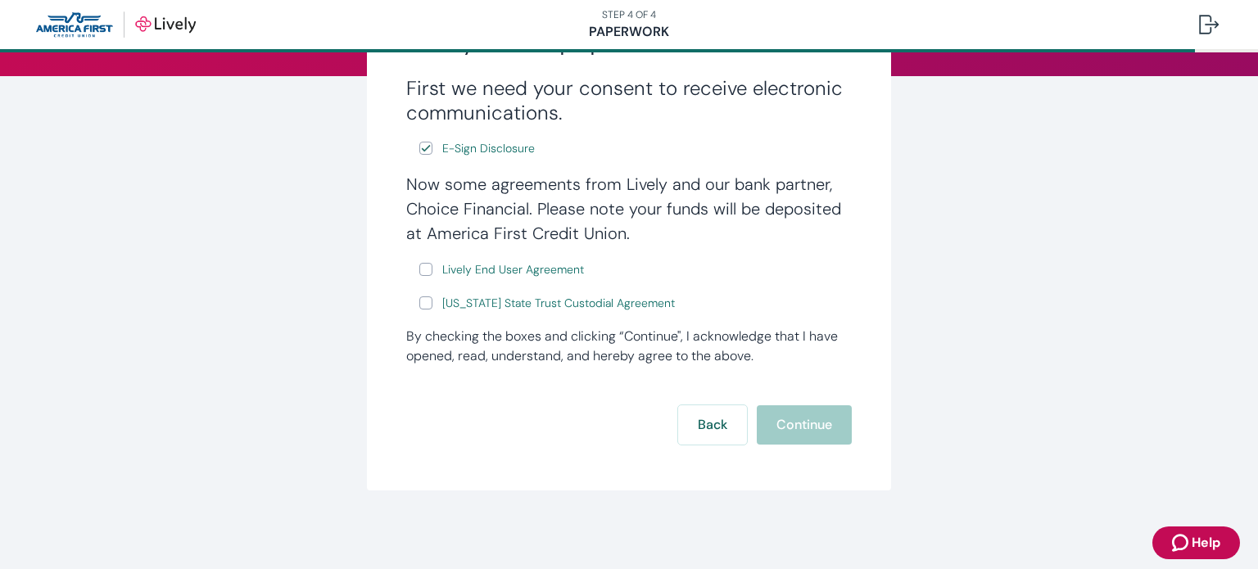
click at [419, 267] on input "Lively End User Agreement" at bounding box center [425, 269] width 13 height 13
checkbox input "true"
click at [419, 303] on input "Wyoming State Trust Custodial Agreement" at bounding box center [425, 302] width 13 height 13
checkbox input "true"
click at [799, 425] on button "Continue" at bounding box center [804, 424] width 95 height 39
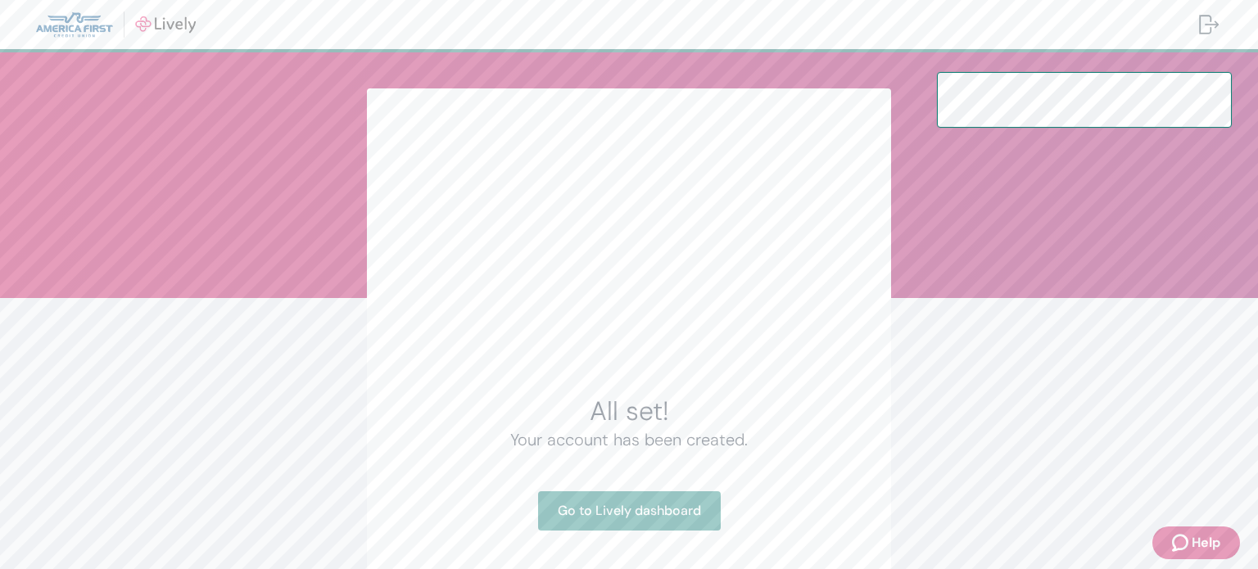
scroll to position [79, 0]
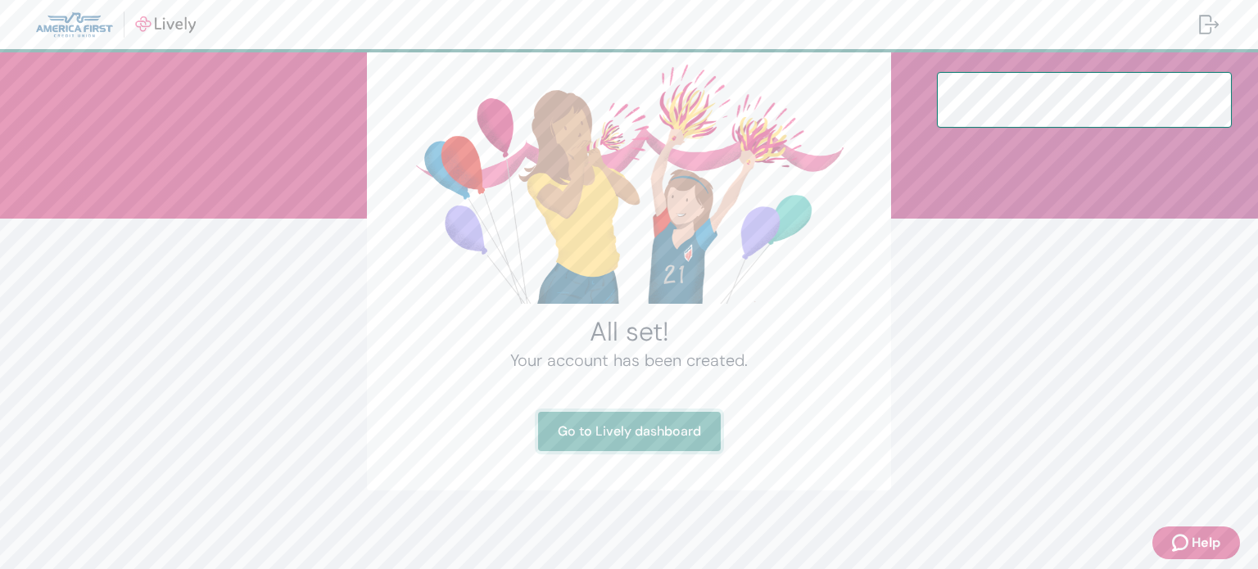
click at [668, 425] on link "Go to Lively dashboard" at bounding box center [629, 431] width 183 height 39
